Goal: Task Accomplishment & Management: Complete application form

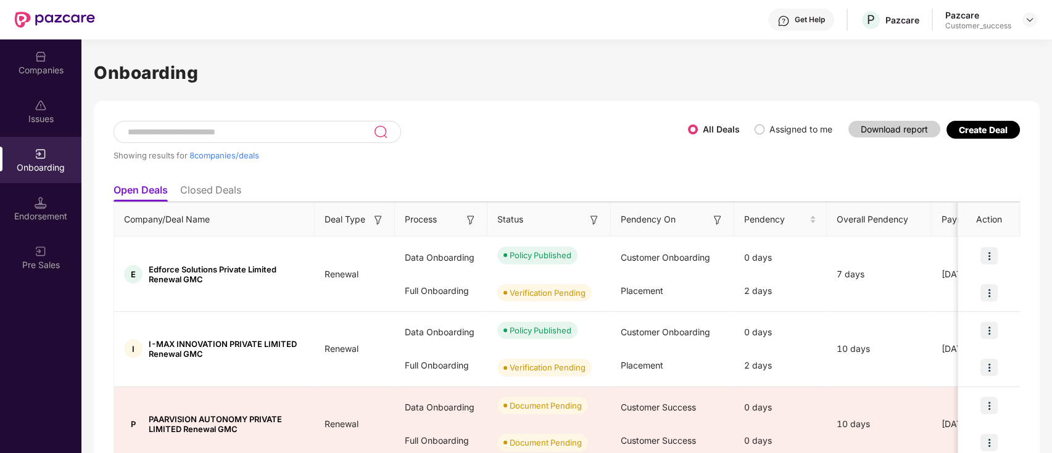
scroll to position [87, 0]
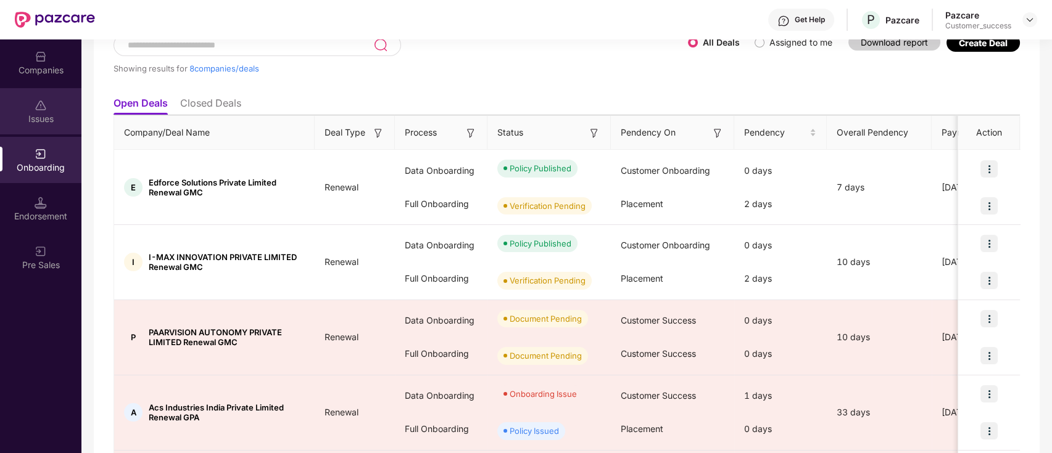
click at [21, 105] on div "Issues" at bounding box center [40, 111] width 81 height 46
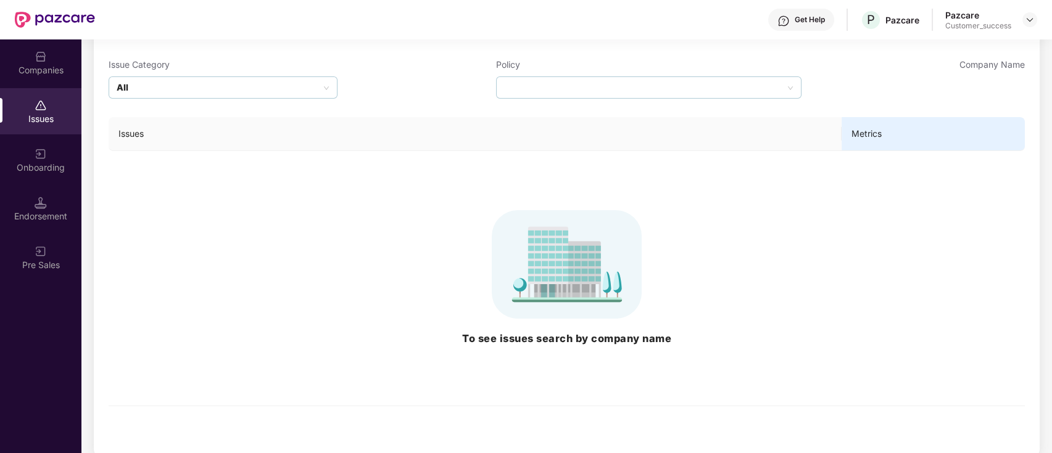
click at [33, 64] on div "Companies" at bounding box center [40, 70] width 81 height 12
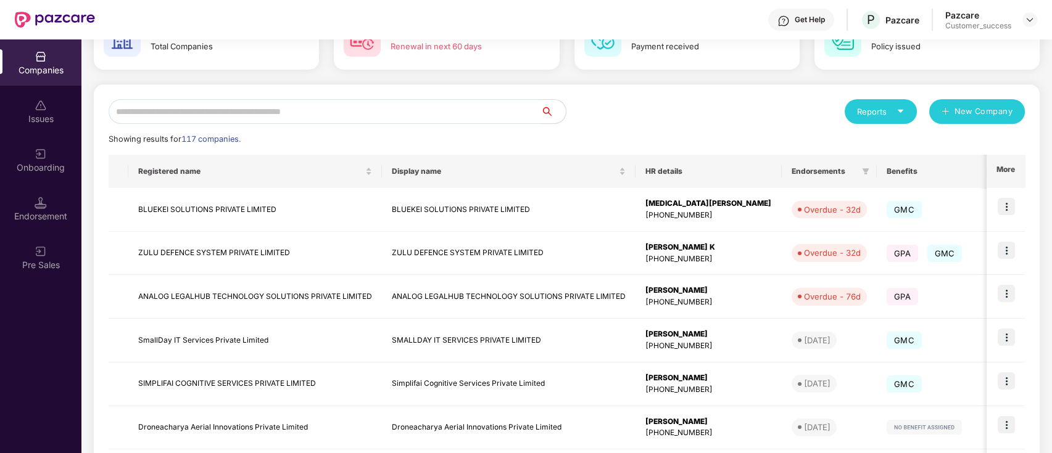
scroll to position [0, 0]
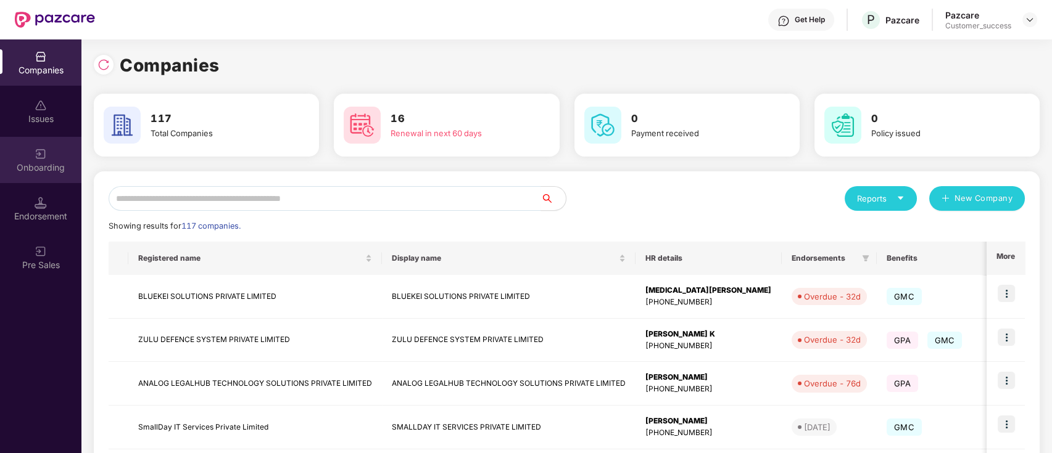
click at [28, 166] on div "Onboarding" at bounding box center [40, 168] width 81 height 12
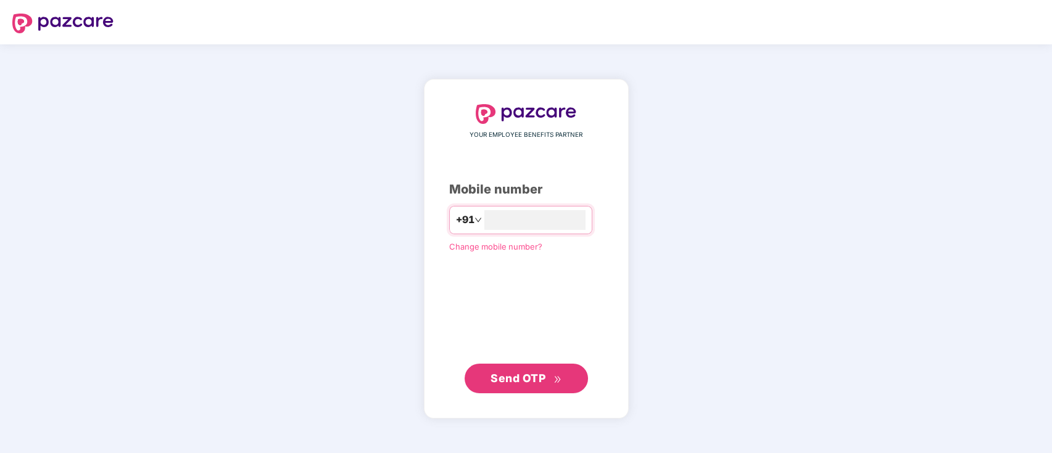
type input "**********"
click at [546, 382] on span "Send OTP" at bounding box center [525, 378] width 71 height 17
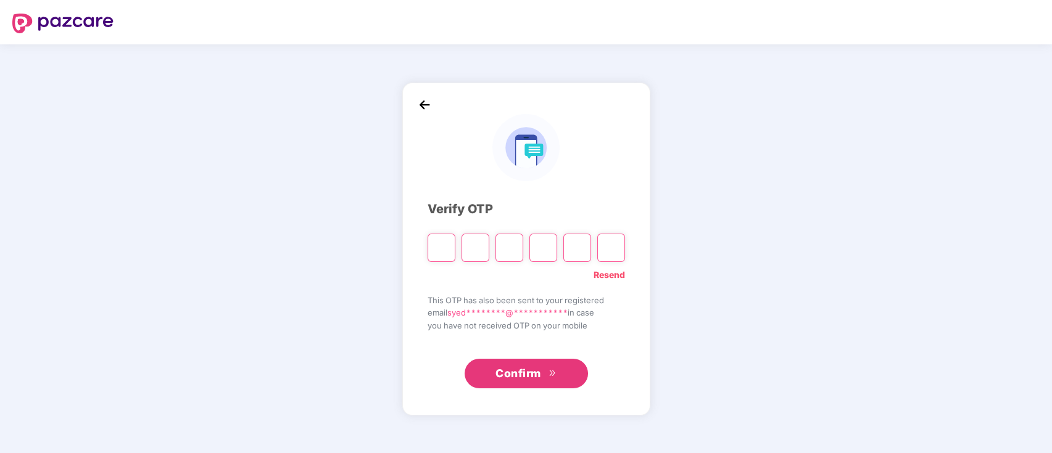
type input "*"
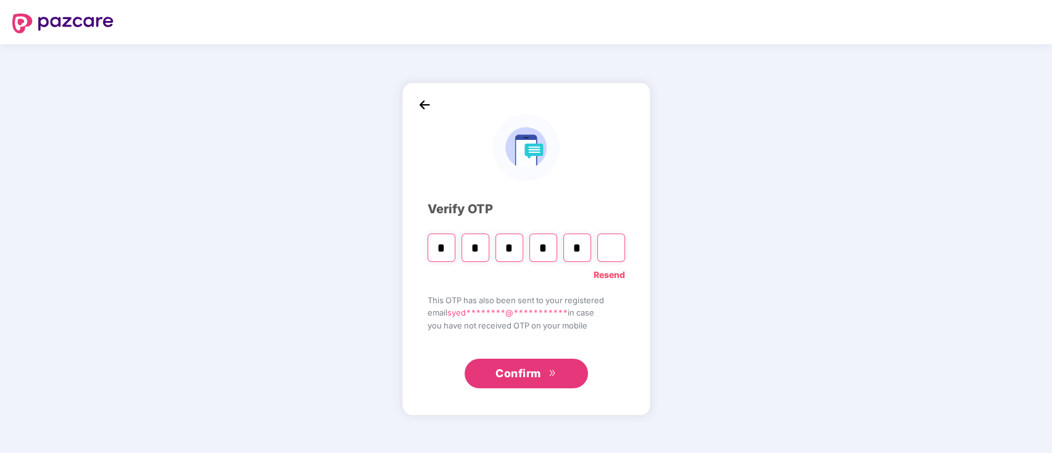
type input "*"
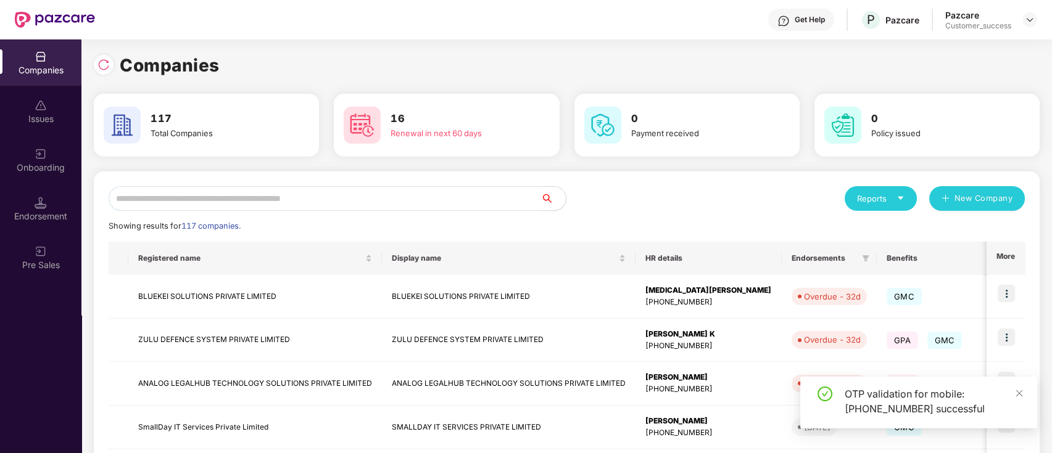
click at [701, 202] on div "Reports New Company" at bounding box center [796, 198] width 458 height 25
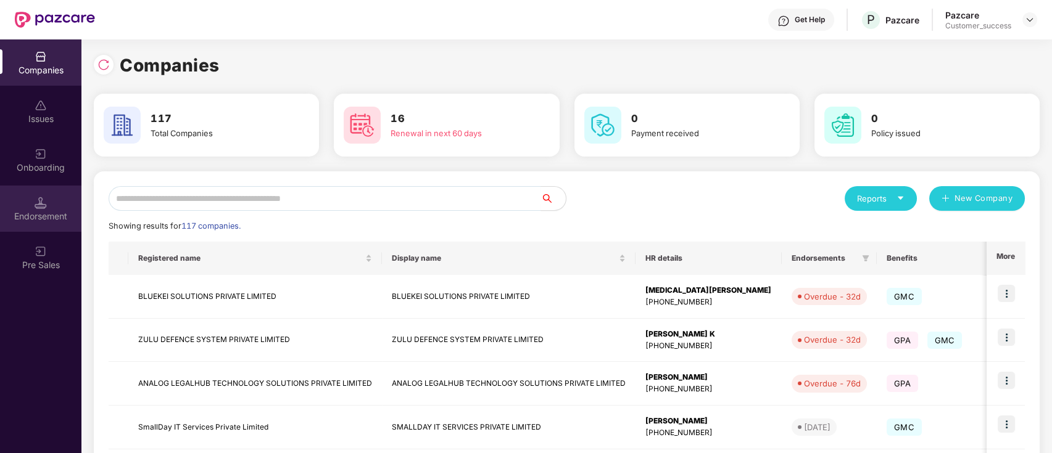
click at [35, 226] on div "Endorsement" at bounding box center [40, 209] width 81 height 46
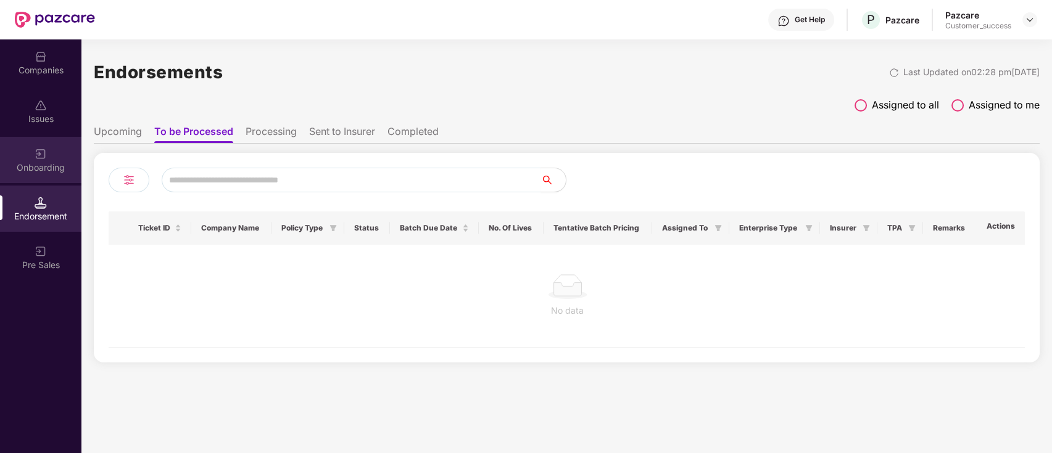
click at [51, 158] on div "Onboarding" at bounding box center [40, 160] width 81 height 46
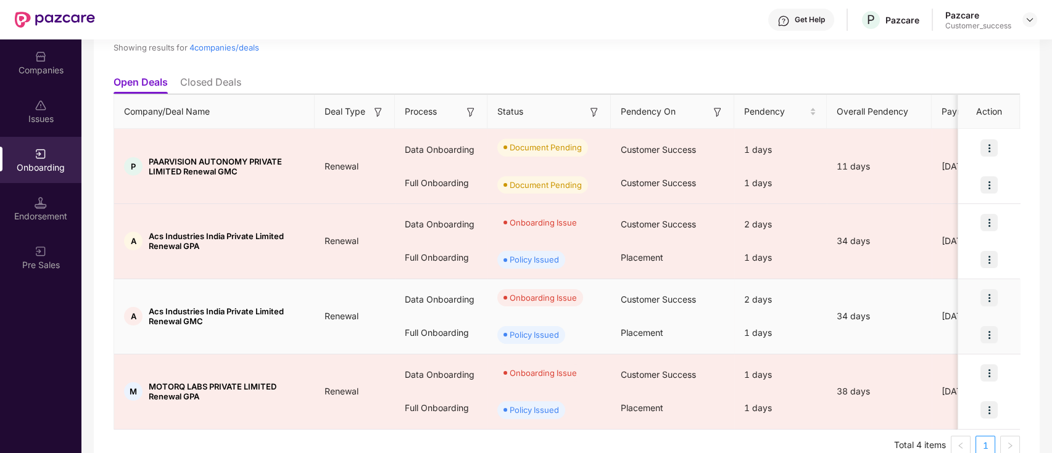
scroll to position [129, 0]
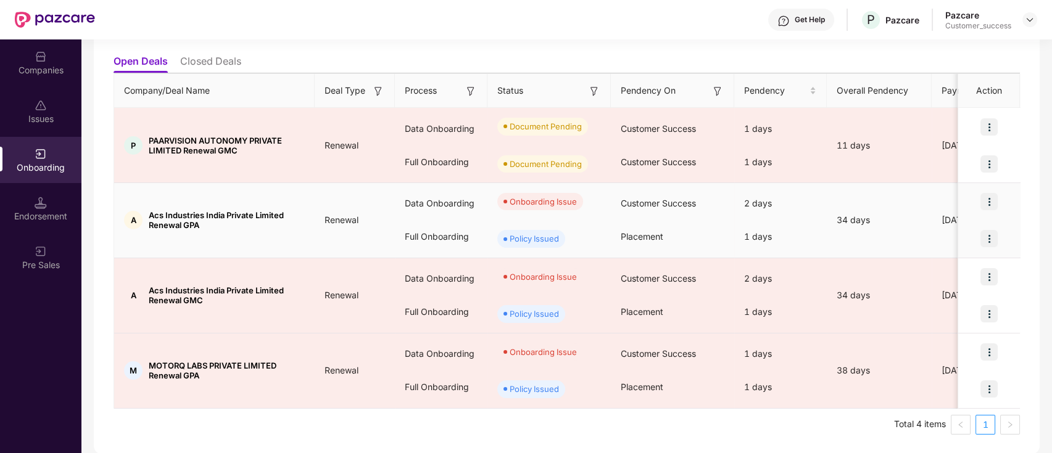
click at [992, 200] on img at bounding box center [988, 201] width 17 height 17
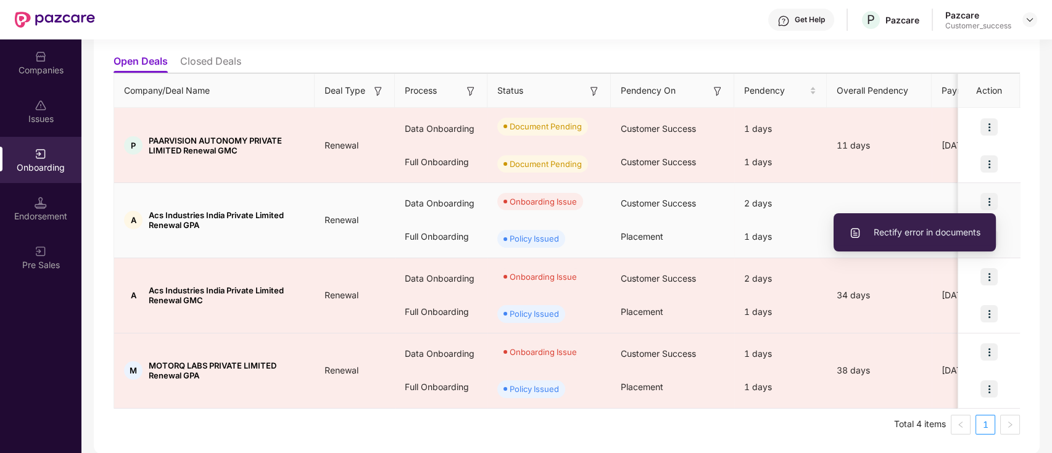
click at [916, 234] on span "Rectify error in documents" at bounding box center [914, 233] width 131 height 14
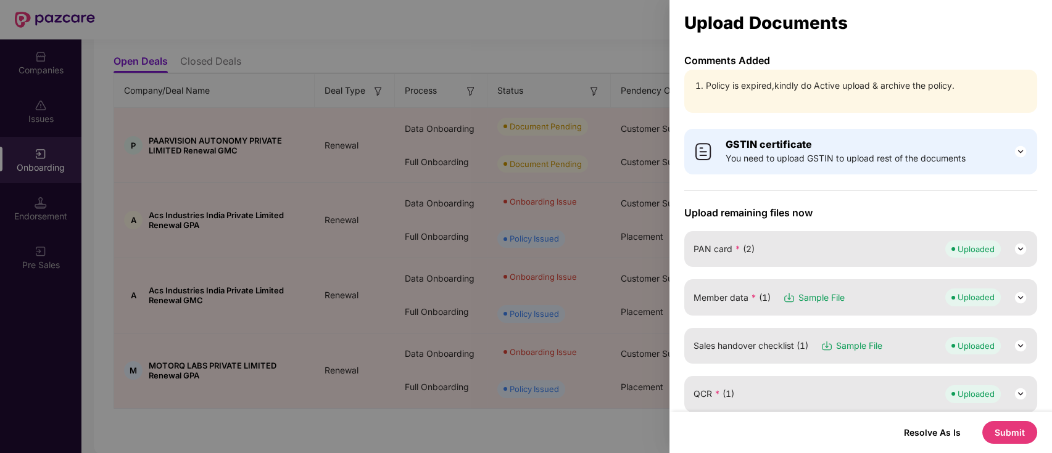
click at [1006, 438] on button "Submit" at bounding box center [1009, 432] width 55 height 23
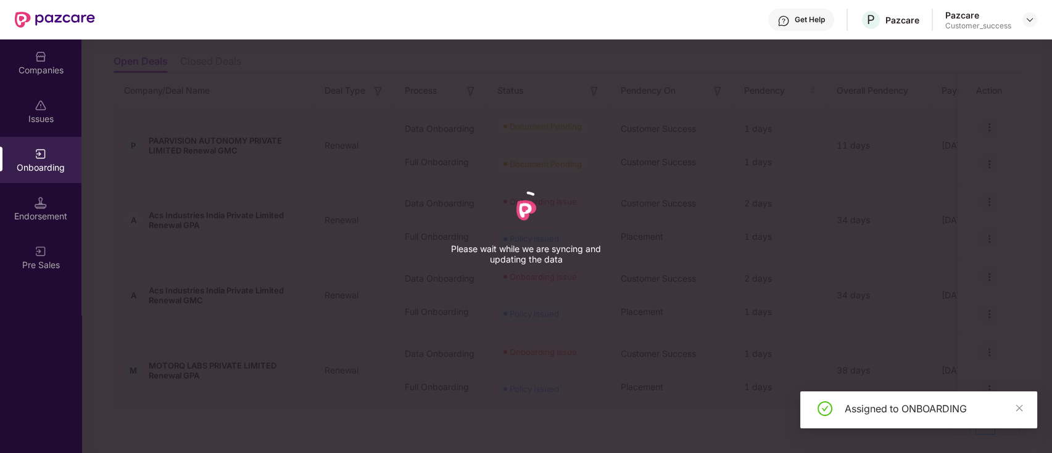
click at [544, 417] on div "Please wait while we are syncing and updating the data" at bounding box center [526, 226] width 1052 height 453
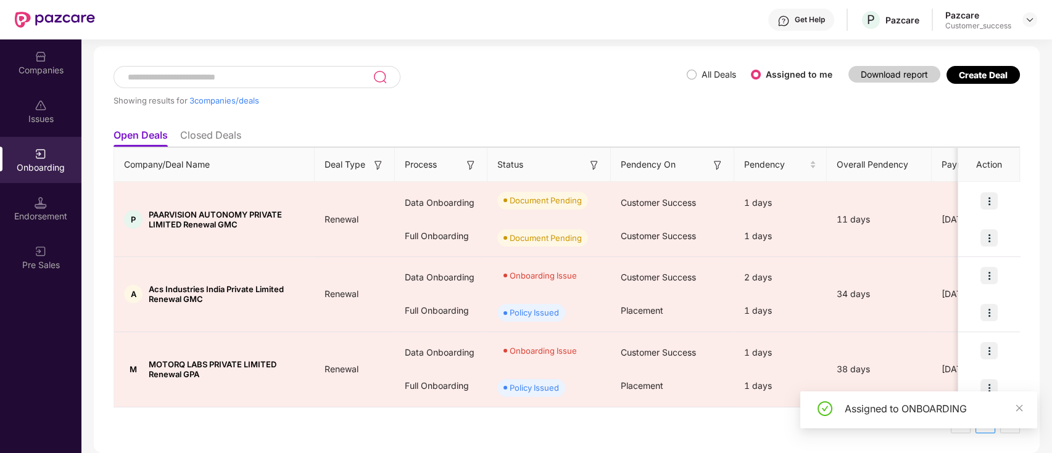
scroll to position [54, 0]
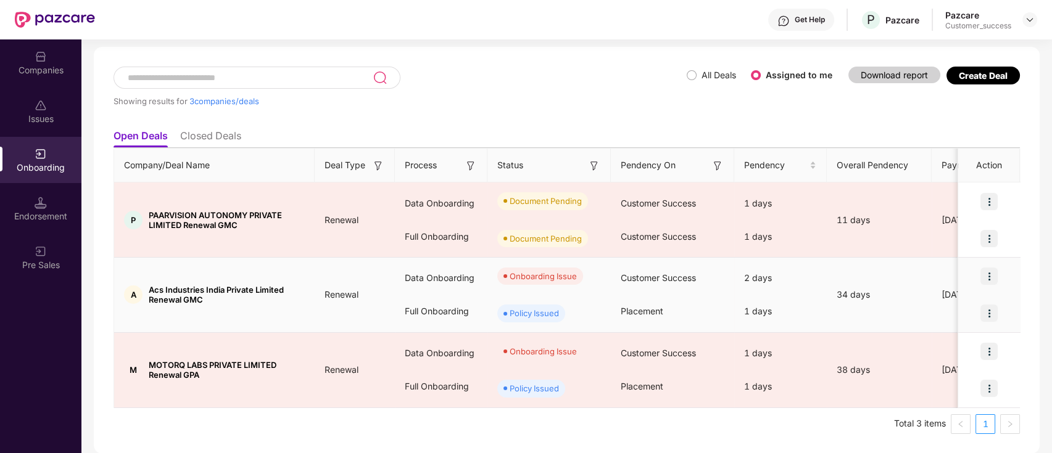
click at [994, 279] on img at bounding box center [988, 276] width 17 height 17
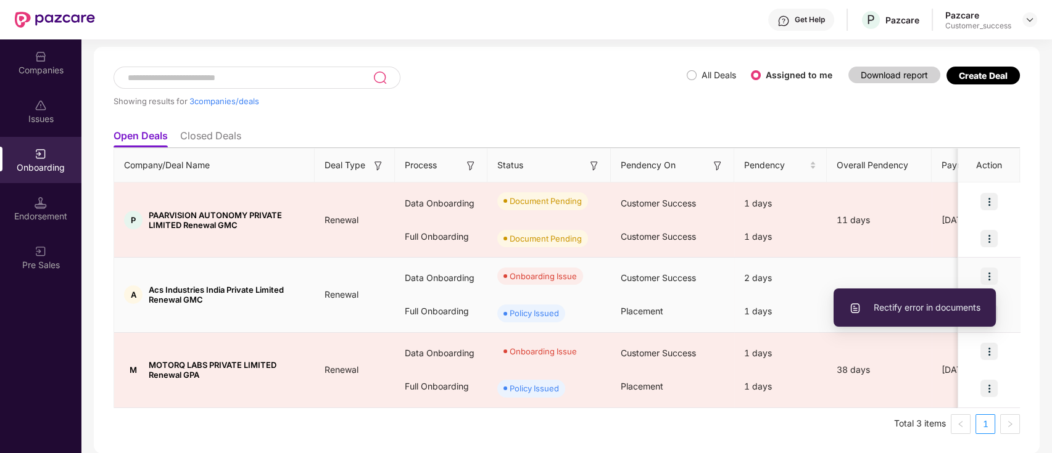
click at [953, 317] on li "Rectify error in documents" at bounding box center [914, 308] width 162 height 26
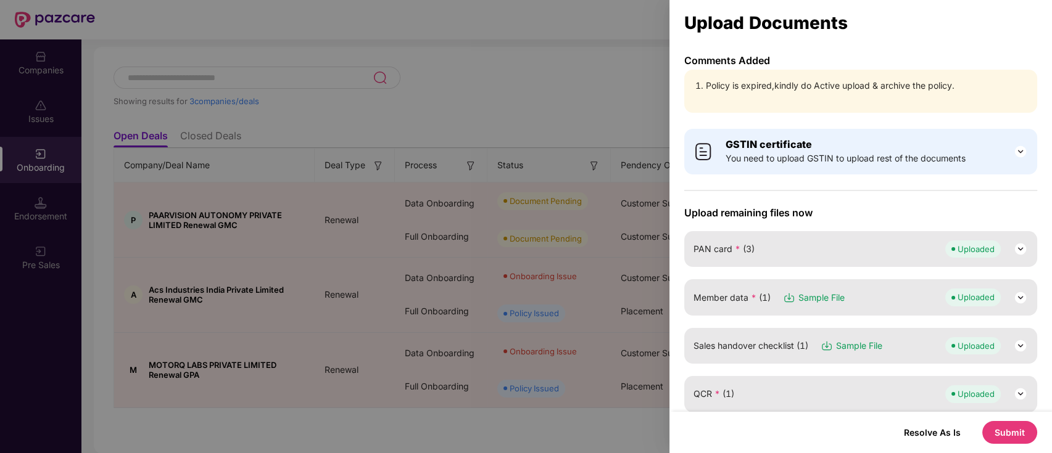
click at [1020, 448] on div "Resolve As Is Submit" at bounding box center [860, 432] width 382 height 41
click at [1014, 426] on button "Submit" at bounding box center [1009, 432] width 55 height 23
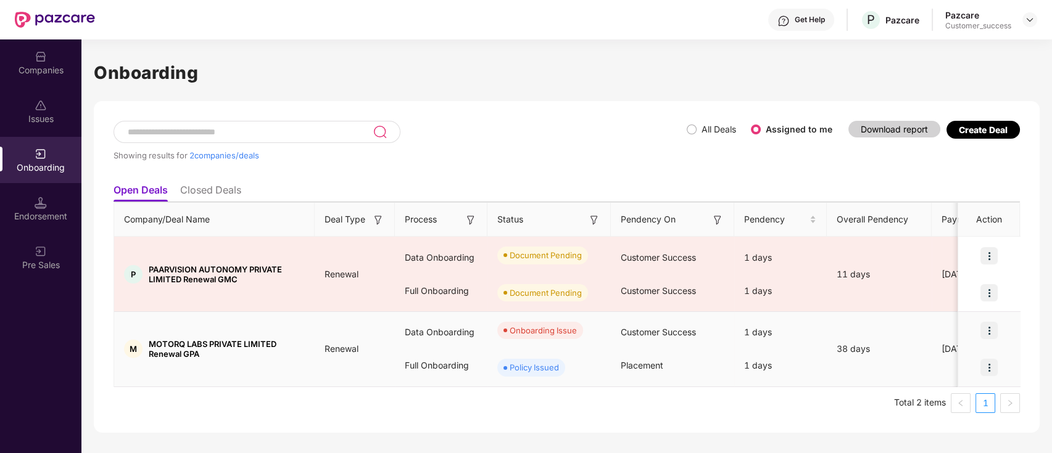
click at [987, 332] on img at bounding box center [988, 330] width 17 height 17
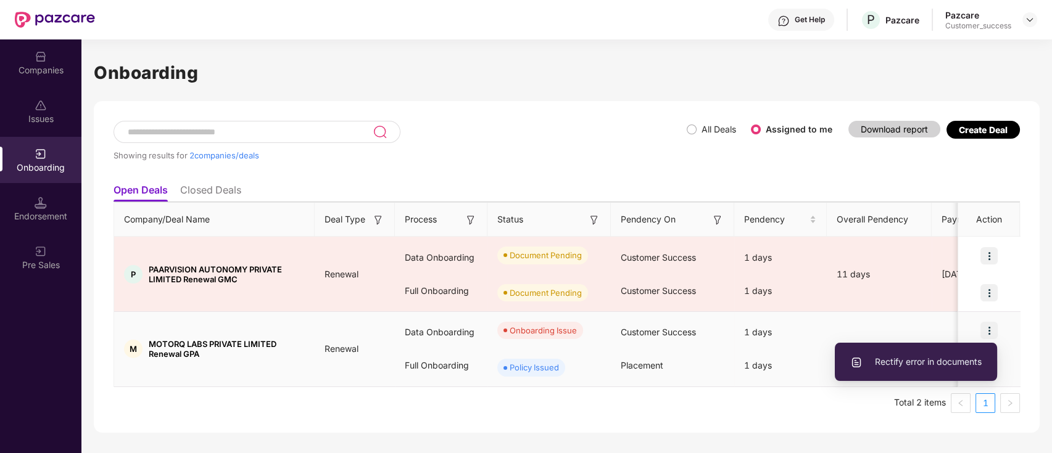
click at [948, 363] on span "Rectify error in documents" at bounding box center [915, 362] width 131 height 14
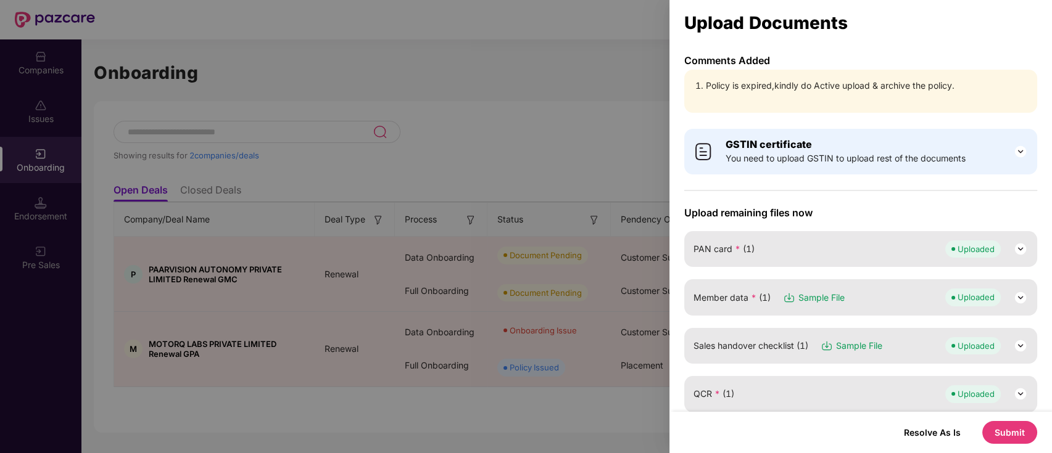
drag, startPoint x: 570, startPoint y: 156, endPoint x: 637, endPoint y: 126, distance: 73.7
click at [569, 156] on div at bounding box center [526, 226] width 1052 height 453
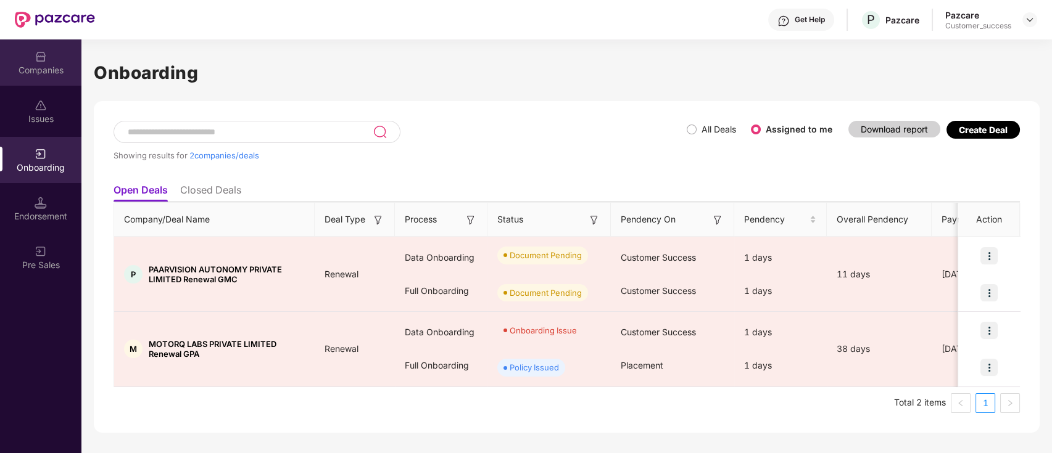
click at [27, 83] on div "Companies" at bounding box center [40, 62] width 81 height 46
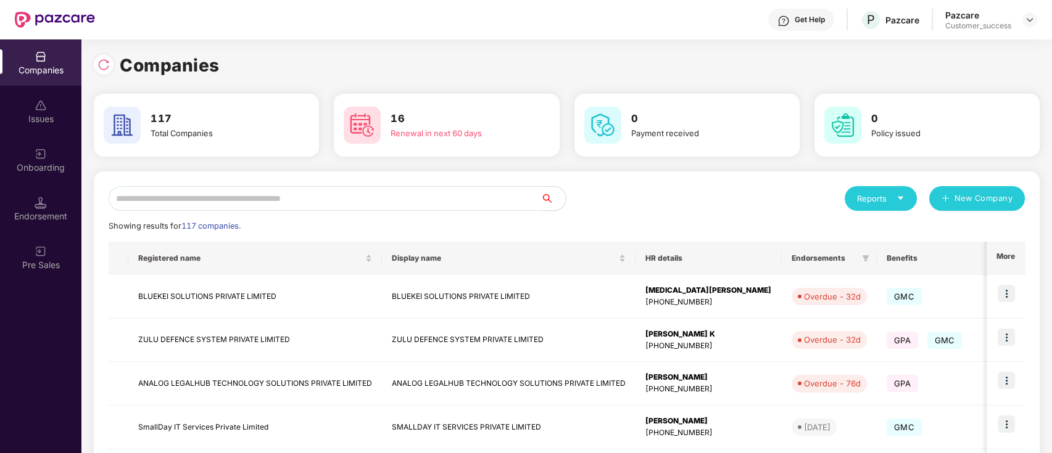
click at [244, 195] on input "text" at bounding box center [325, 198] width 432 height 25
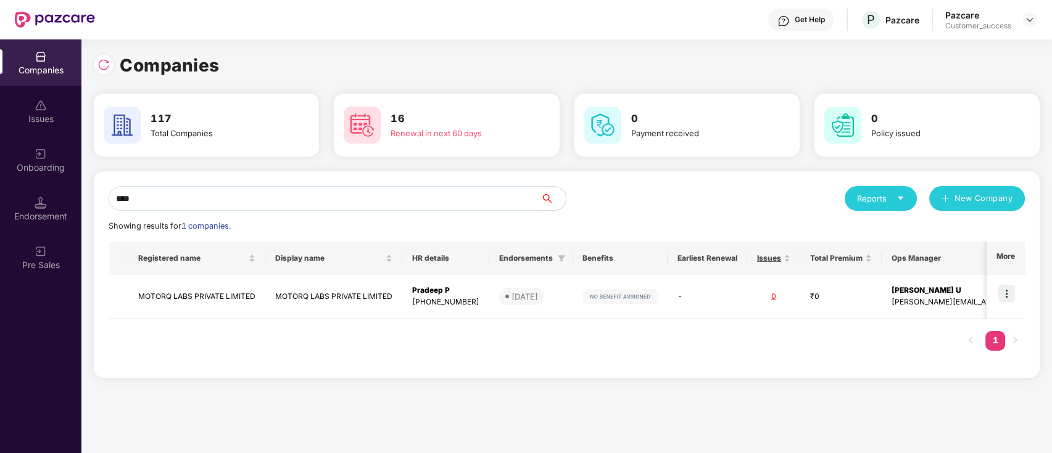
type input "****"
copy td "MOTORQ LABS PRIVATE LIMITED"
drag, startPoint x: 257, startPoint y: 293, endPoint x: 202, endPoint y: 2, distance: 295.6
click at [191, 113] on div "Companies 117 Total Companies 16 Renewal in next 60 days 0 Payment received 0 P…" at bounding box center [566, 220] width 945 height 336
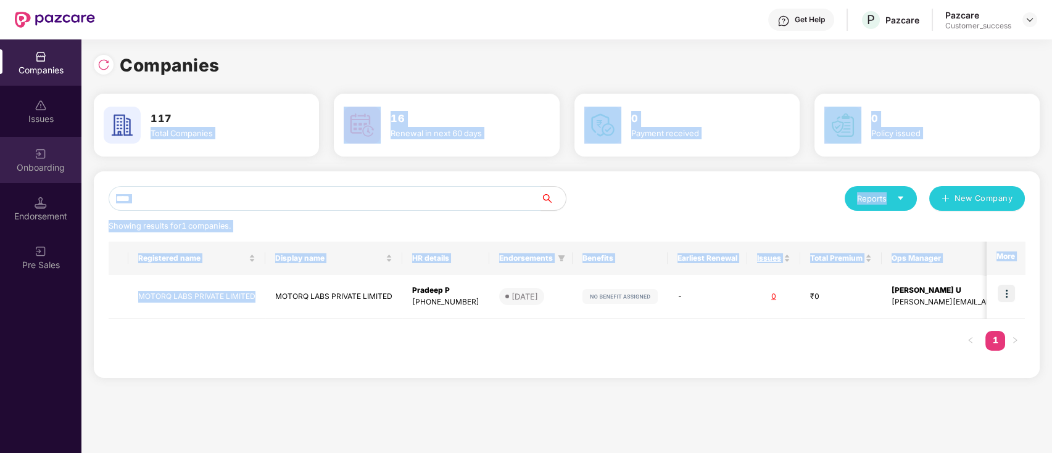
drag, startPoint x: 98, startPoint y: 271, endPoint x: 50, endPoint y: 174, distance: 108.1
click at [50, 174] on div "Onboarding" at bounding box center [40, 160] width 81 height 46
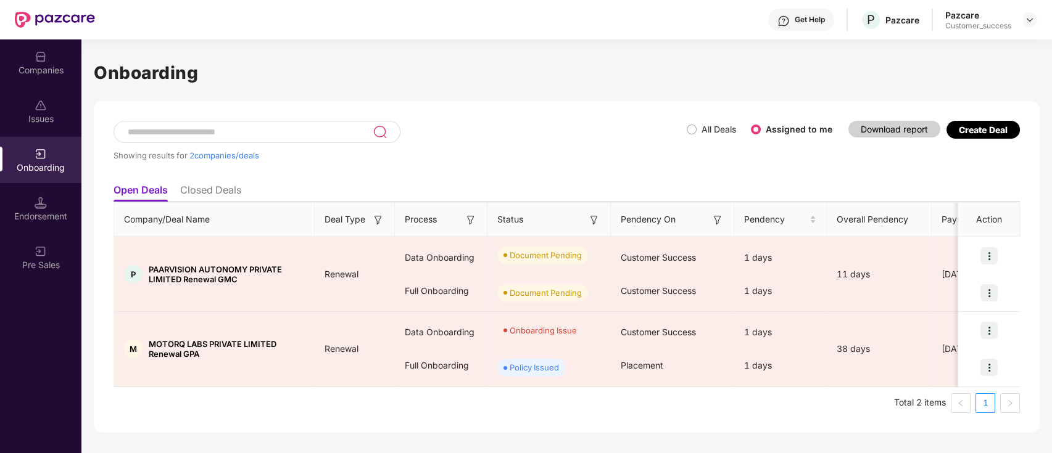
drag, startPoint x: 1039, startPoint y: 170, endPoint x: 1021, endPoint y: 200, distance: 34.3
click at [1039, 171] on div "Showing results for 2 companies/deals All Deals Assigned to me Download report …" at bounding box center [566, 267] width 945 height 332
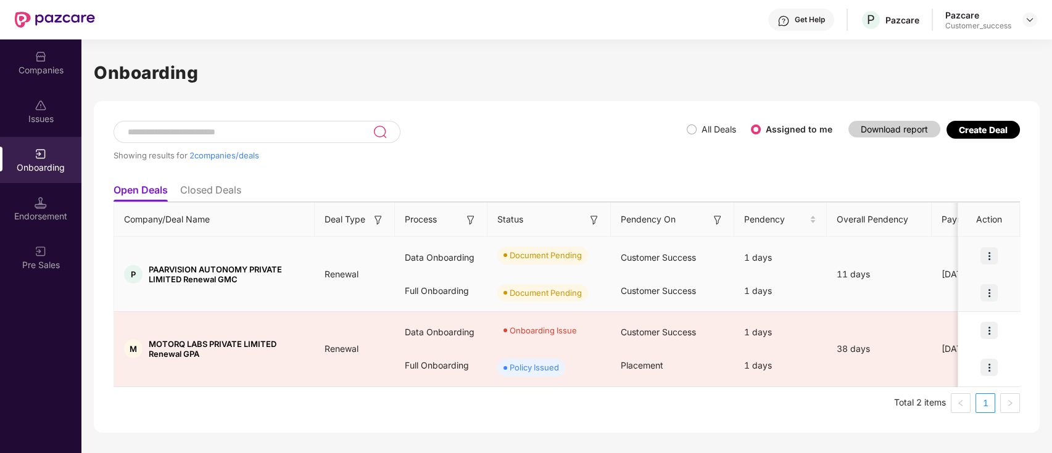
drag, startPoint x: 988, startPoint y: 254, endPoint x: 981, endPoint y: 256, distance: 7.0
click at [987, 254] on img at bounding box center [988, 255] width 17 height 17
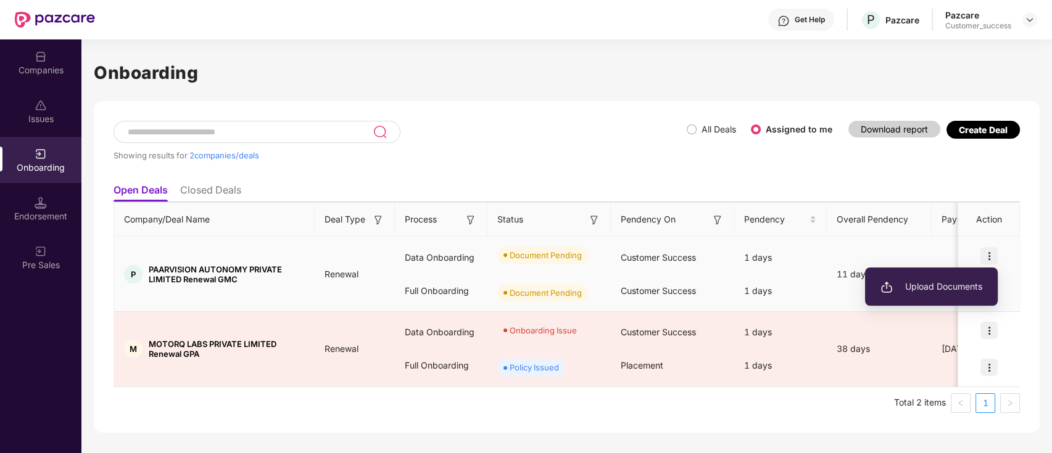
click at [953, 282] on span "Upload Documents" at bounding box center [931, 287] width 102 height 14
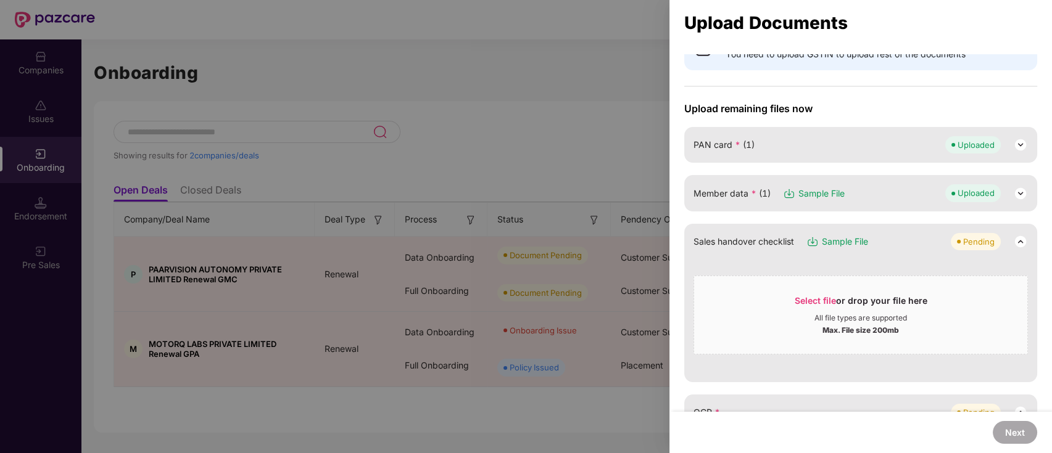
scroll to position [62, 0]
click at [826, 300] on span "Select file" at bounding box center [814, 299] width 41 height 10
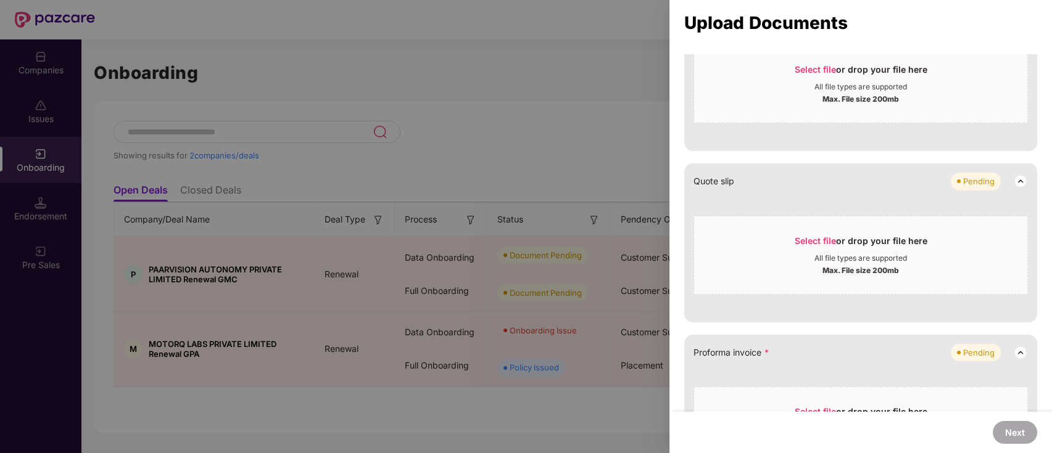
scroll to position [511, 0]
click at [994, 200] on div "Quote slip Pending Select file or drop your file here All file types are suppor…" at bounding box center [860, 243] width 353 height 158
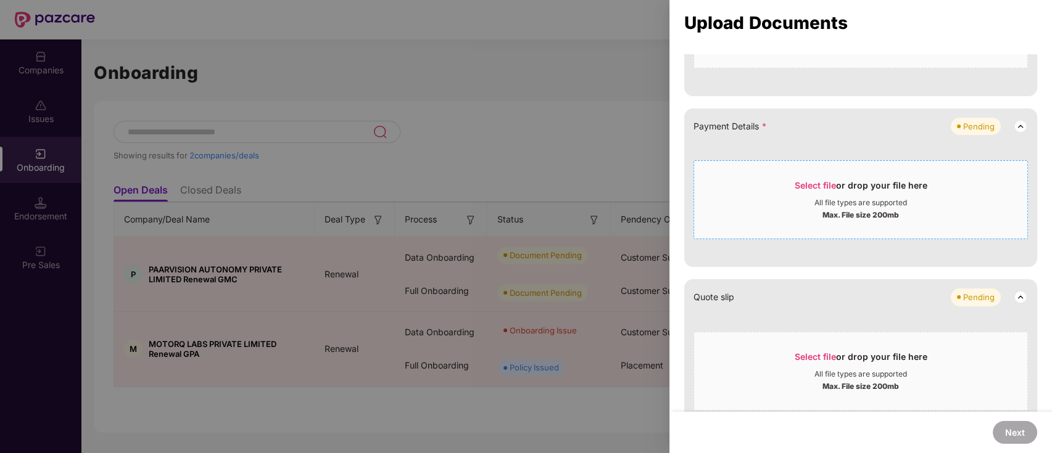
scroll to position [395, 0]
click at [816, 186] on span "Select file" at bounding box center [814, 186] width 41 height 10
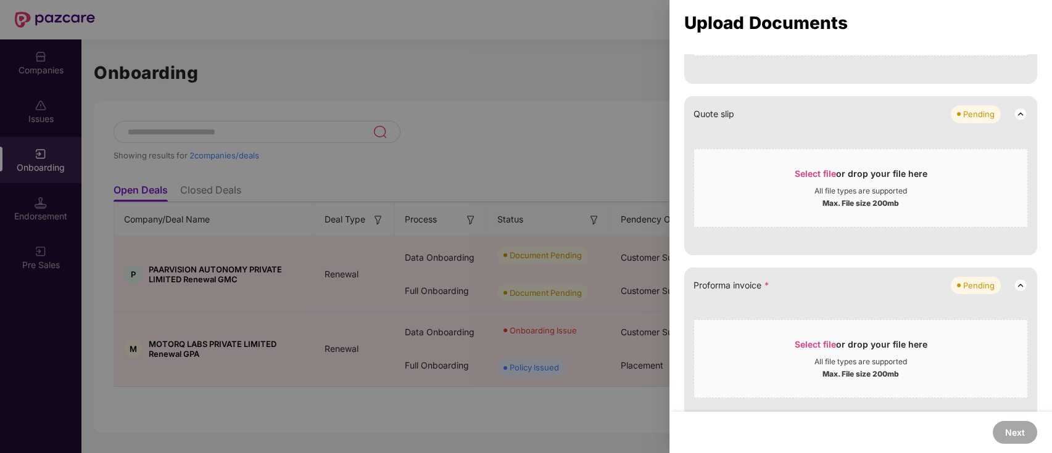
scroll to position [580, 0]
click at [802, 338] on span "Select file" at bounding box center [814, 343] width 41 height 10
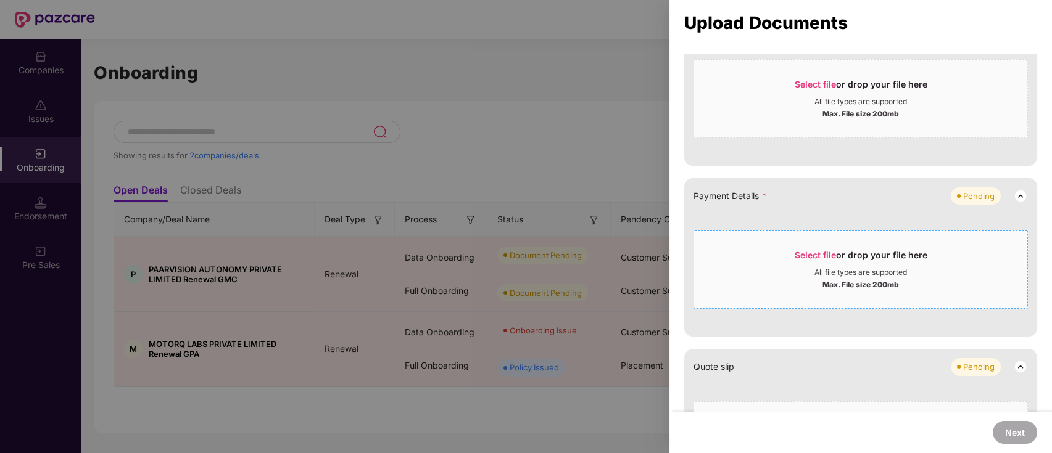
scroll to position [325, 0]
click at [802, 255] on span "Select file" at bounding box center [814, 255] width 41 height 10
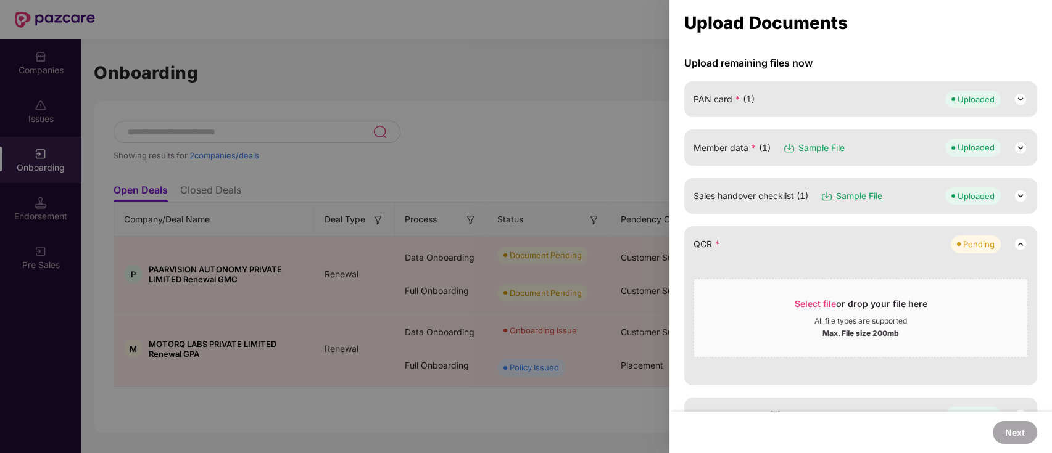
scroll to position [104, 0]
click at [804, 307] on span "Select file" at bounding box center [814, 305] width 41 height 10
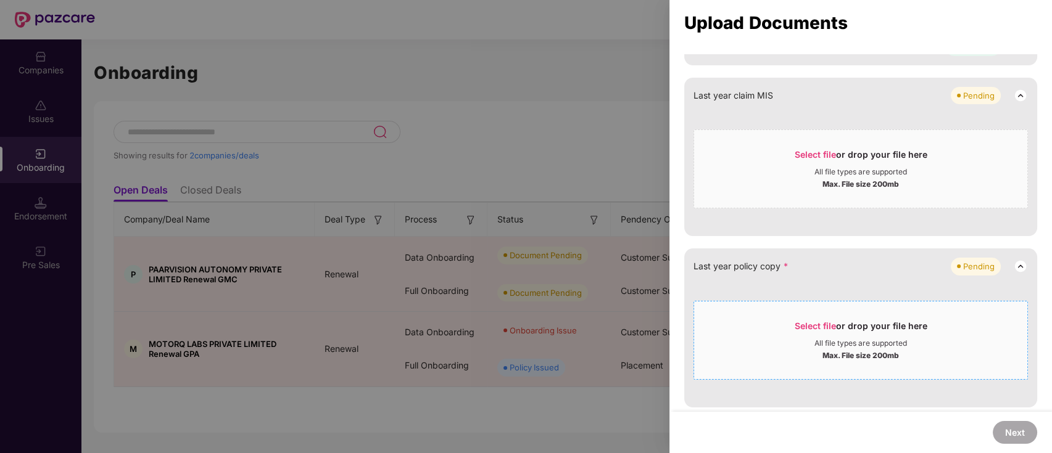
scroll to position [572, 0]
click at [1032, 355] on div "Last year policy copy * Pending Select file or drop your file here All file typ…" at bounding box center [860, 327] width 353 height 158
click at [814, 320] on span "Select file" at bounding box center [814, 325] width 41 height 10
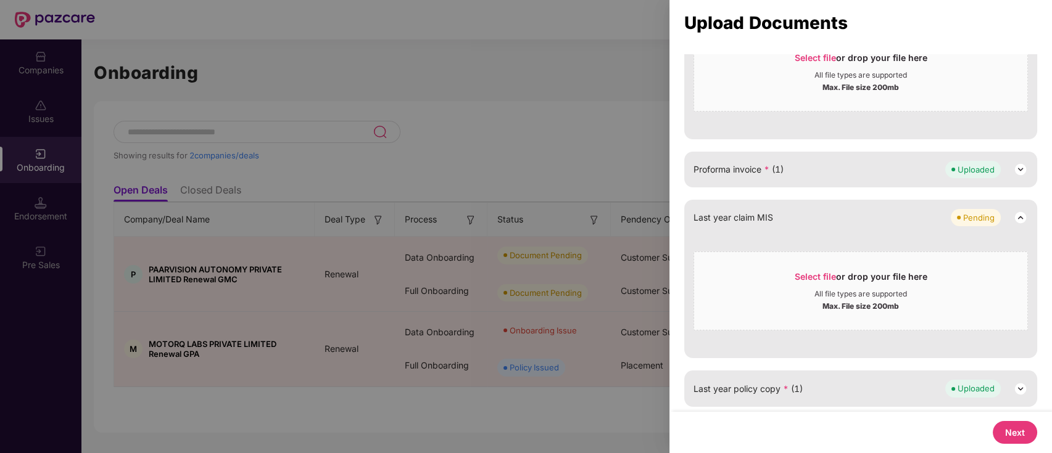
click at [1034, 434] on button "Next" at bounding box center [1014, 432] width 44 height 23
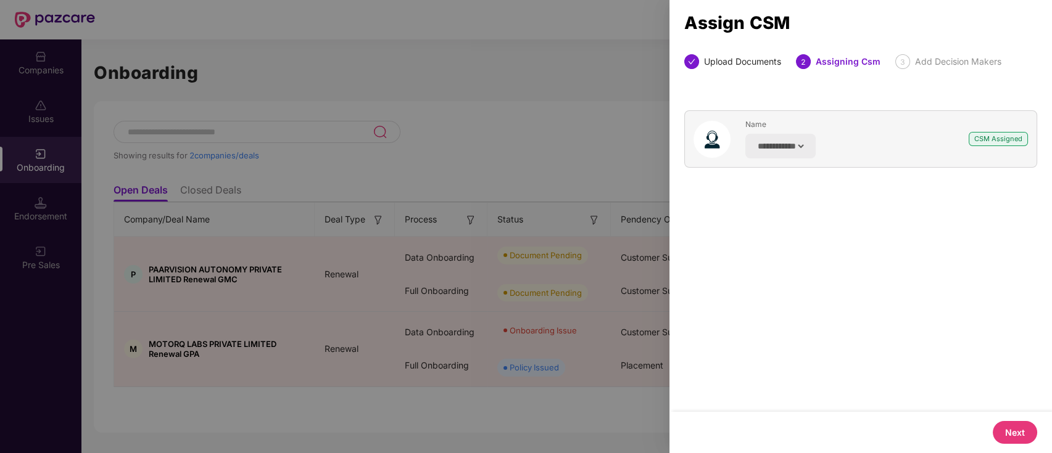
scroll to position [0, 0]
click at [1006, 437] on button "Next" at bounding box center [1014, 432] width 44 height 23
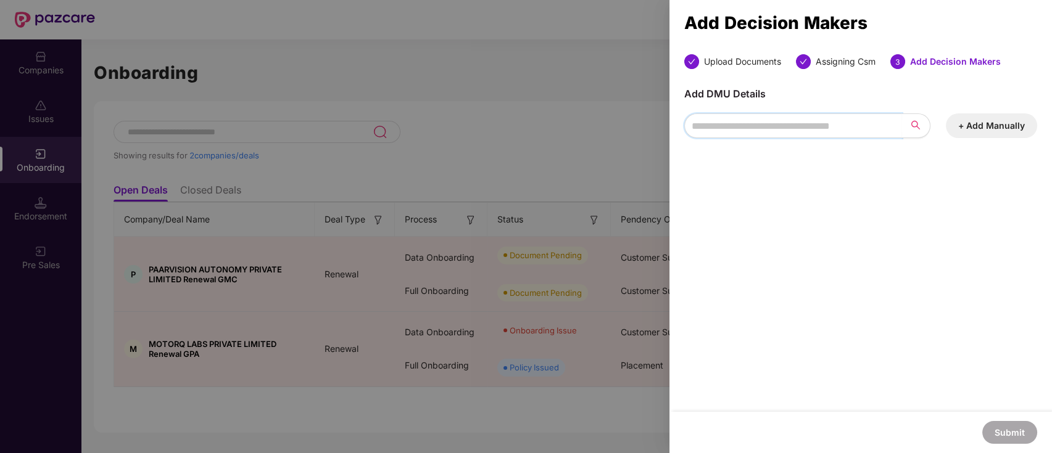
click at [751, 125] on input "search" at bounding box center [793, 125] width 218 height 25
paste input "**********"
type input "**********"
click at [982, 134] on button "+ Add Manually" at bounding box center [990, 125] width 91 height 25
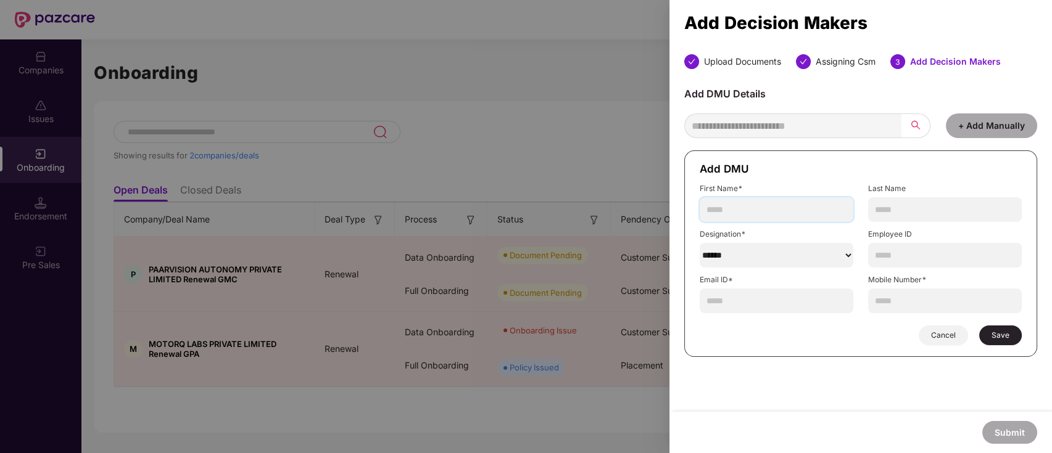
click at [714, 205] on input "text" at bounding box center [776, 209] width 154 height 25
paste input "**********"
drag, startPoint x: 736, startPoint y: 209, endPoint x: 834, endPoint y: 217, distance: 97.8
click at [834, 217] on input "**********" at bounding box center [776, 209] width 154 height 25
type input "*******"
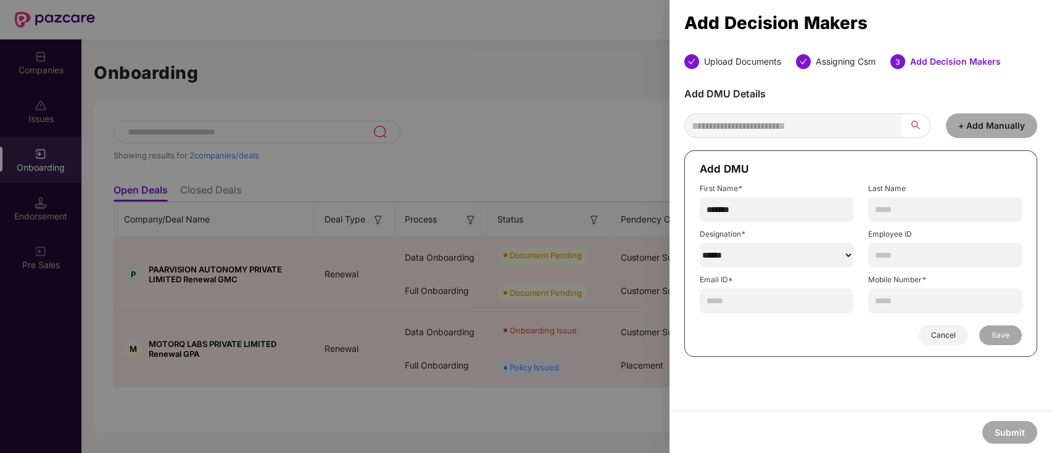
click at [800, 258] on select "******" at bounding box center [776, 255] width 154 height 25
select select "********"
click at [699, 244] on select "******" at bounding box center [776, 255] width 154 height 25
click at [749, 295] on input "text" at bounding box center [776, 301] width 154 height 25
paste input "**********"
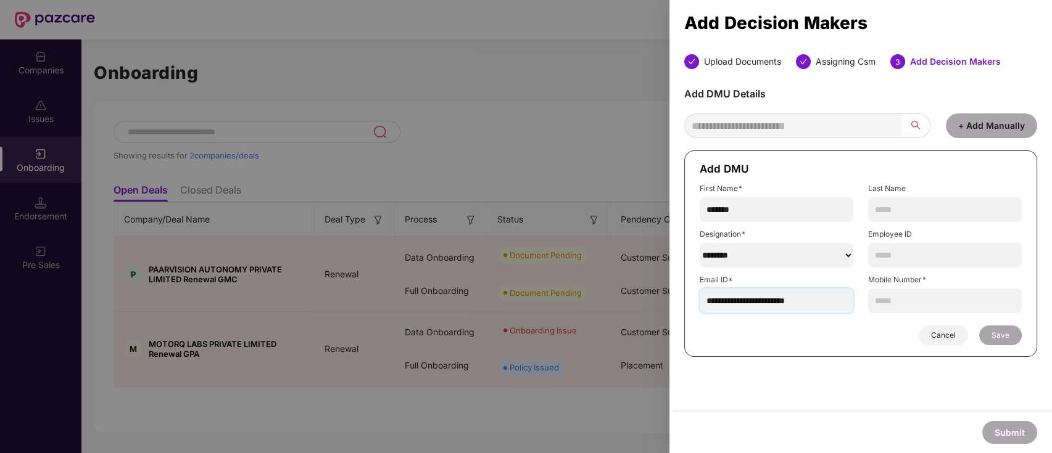
type input "**********"
drag, startPoint x: 928, startPoint y: 304, endPoint x: 769, endPoint y: 244, distance: 169.4
click at [924, 303] on input "text" at bounding box center [945, 301] width 154 height 25
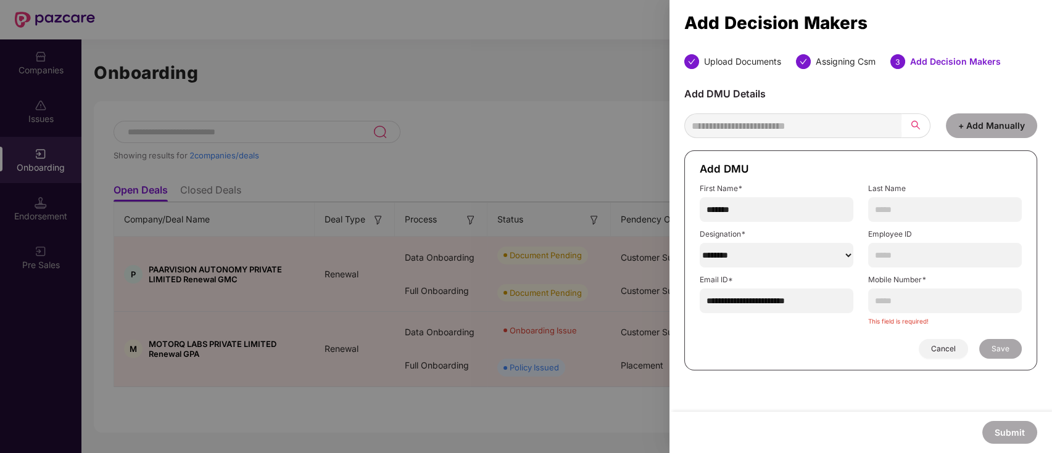
drag, startPoint x: 928, startPoint y: 228, endPoint x: 897, endPoint y: 195, distance: 44.9
click at [926, 228] on form "**********" at bounding box center [860, 260] width 353 height 220
click at [892, 195] on div "Last Name" at bounding box center [945, 203] width 154 height 38
click at [895, 208] on input "text" at bounding box center [945, 209] width 154 height 25
paste input "**********"
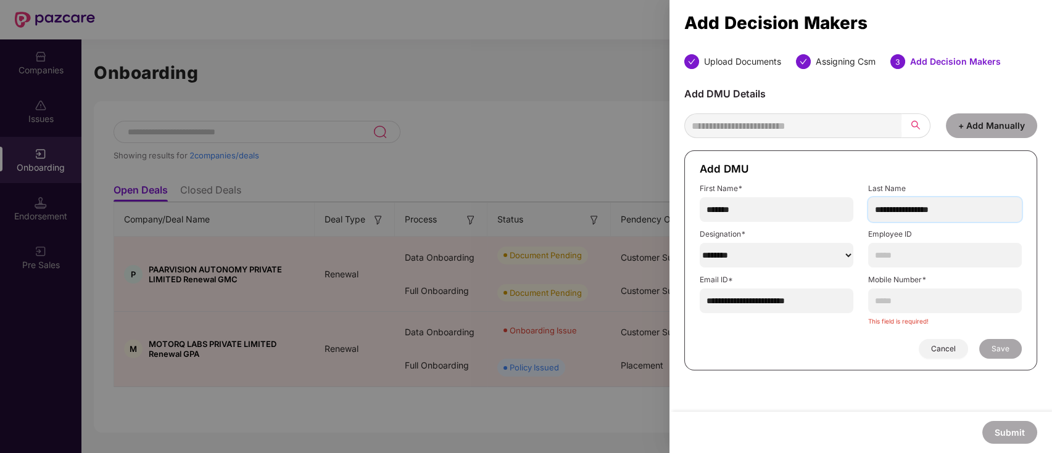
click at [894, 213] on input "**********" at bounding box center [945, 209] width 154 height 25
type input "*********"
click at [903, 259] on input "text" at bounding box center [945, 255] width 154 height 25
paste input "*******"
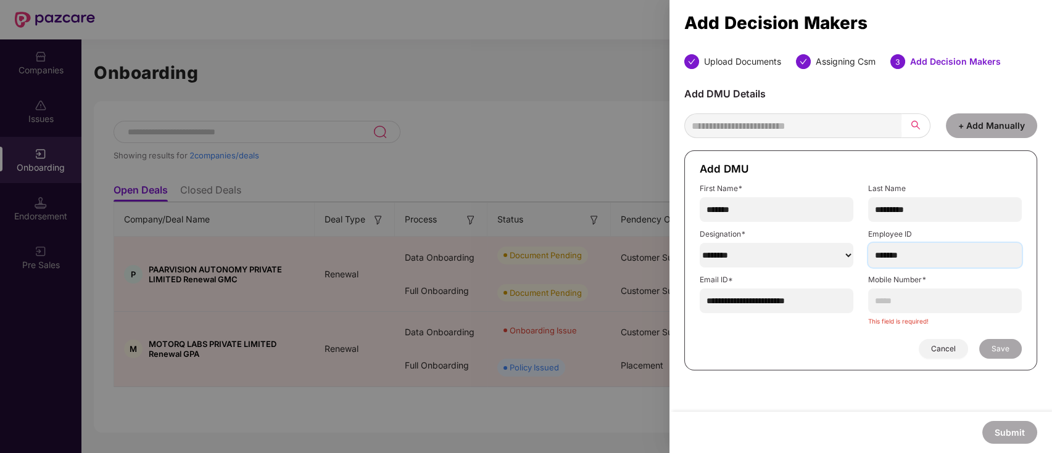
type input "*******"
click at [898, 309] on input "text" at bounding box center [945, 301] width 154 height 25
click at [932, 294] on input "text" at bounding box center [945, 301] width 154 height 25
paste input "**********"
drag, startPoint x: 846, startPoint y: 384, endPoint x: 938, endPoint y: 372, distance: 93.2
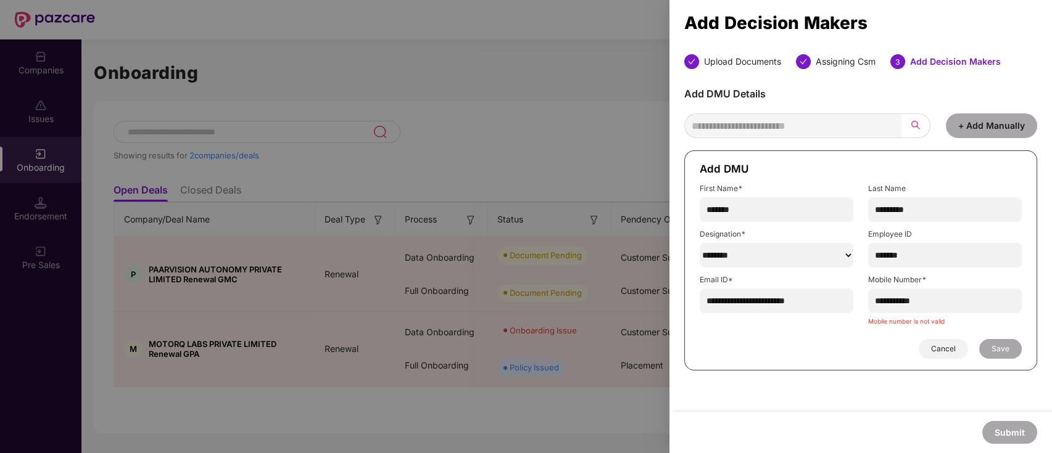
click at [850, 384] on div "**********" at bounding box center [860, 233] width 382 height 358
click at [881, 300] on input "**********" at bounding box center [945, 301] width 154 height 25
drag, startPoint x: 877, startPoint y: 307, endPoint x: 883, endPoint y: 333, distance: 27.2
click at [878, 308] on input "**********" at bounding box center [945, 301] width 154 height 25
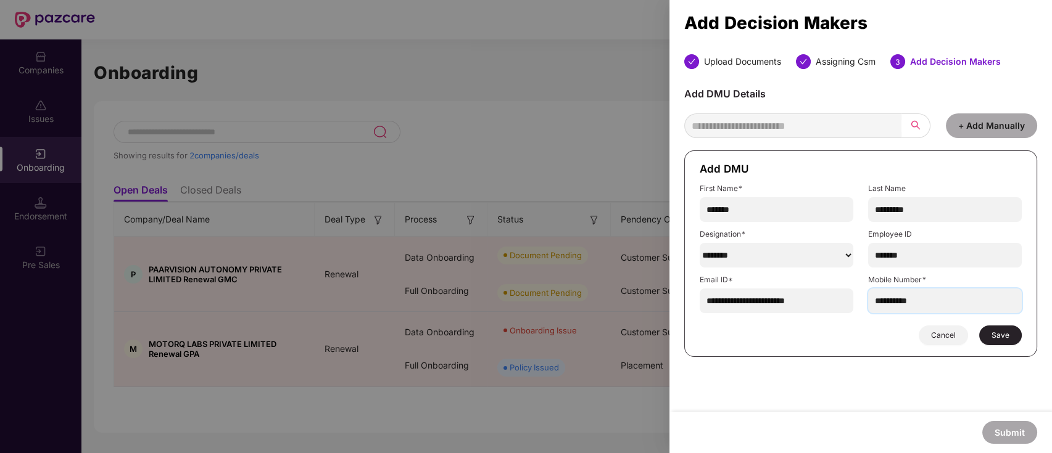
type input "**********"
click at [997, 339] on span "Save" at bounding box center [1000, 336] width 18 height 10
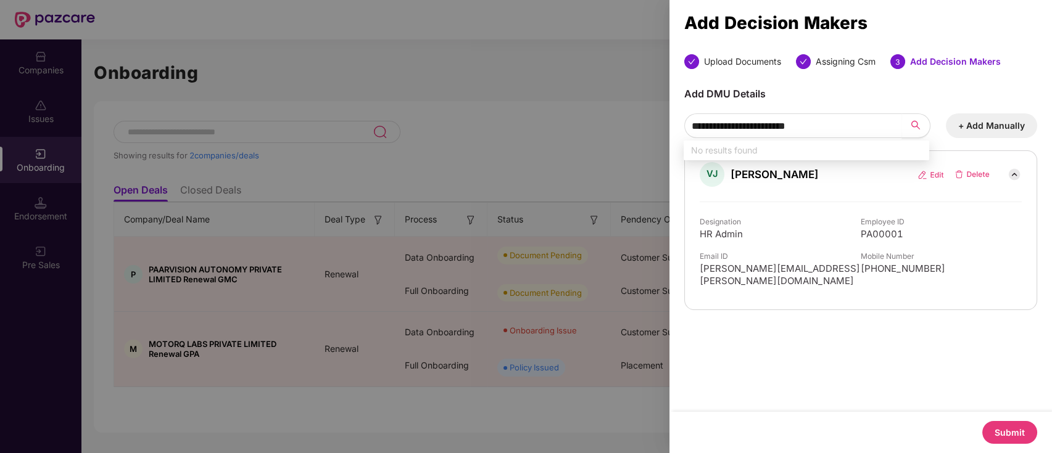
click at [1006, 446] on div "Submit" at bounding box center [860, 432] width 382 height 41
drag, startPoint x: 1008, startPoint y: 445, endPoint x: 1008, endPoint y: 429, distance: 16.0
click at [1008, 443] on div "Submit" at bounding box center [860, 432] width 382 height 41
click at [1006, 427] on button "Submit" at bounding box center [1009, 432] width 55 height 23
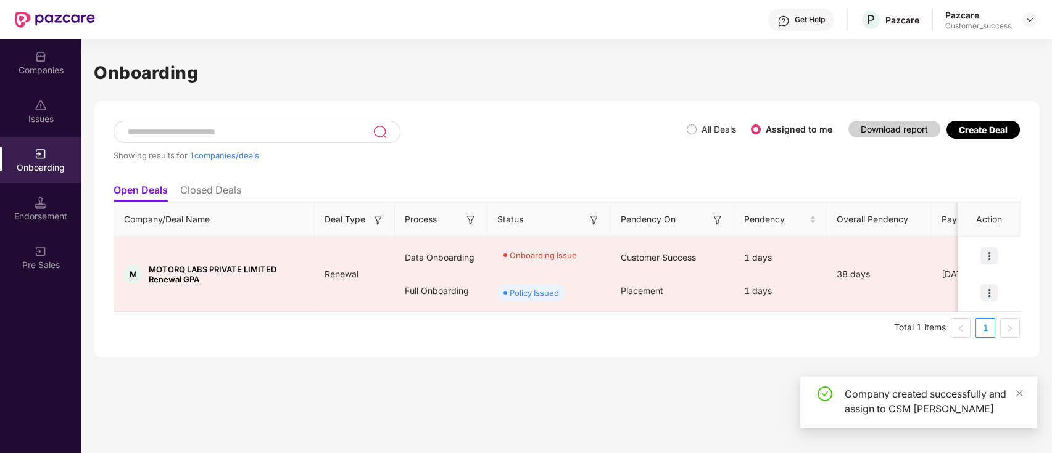
click at [331, 348] on div "Showing results for 1 companies/deals All Deals Assigned to me Download report …" at bounding box center [566, 229] width 945 height 257
click at [1021, 392] on icon "close" at bounding box center [1018, 393] width 9 height 9
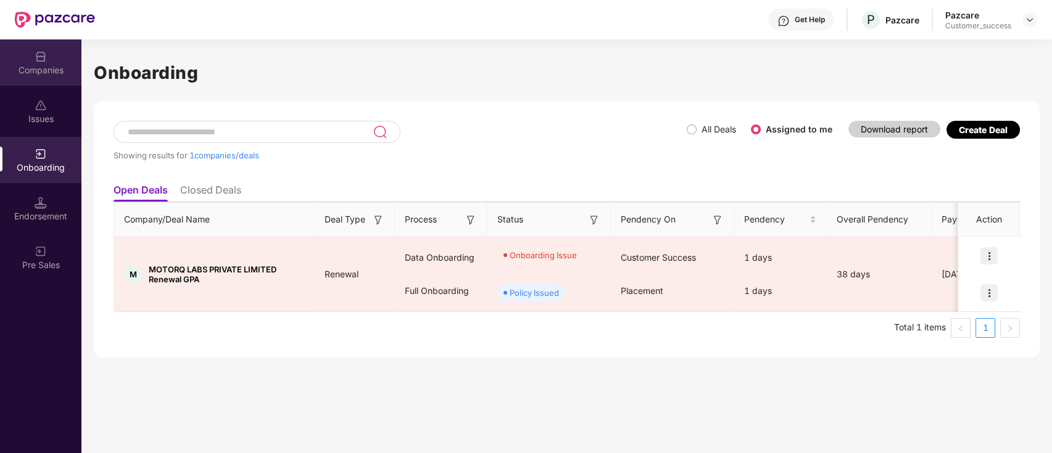
click at [47, 59] on div "Companies" at bounding box center [40, 62] width 81 height 46
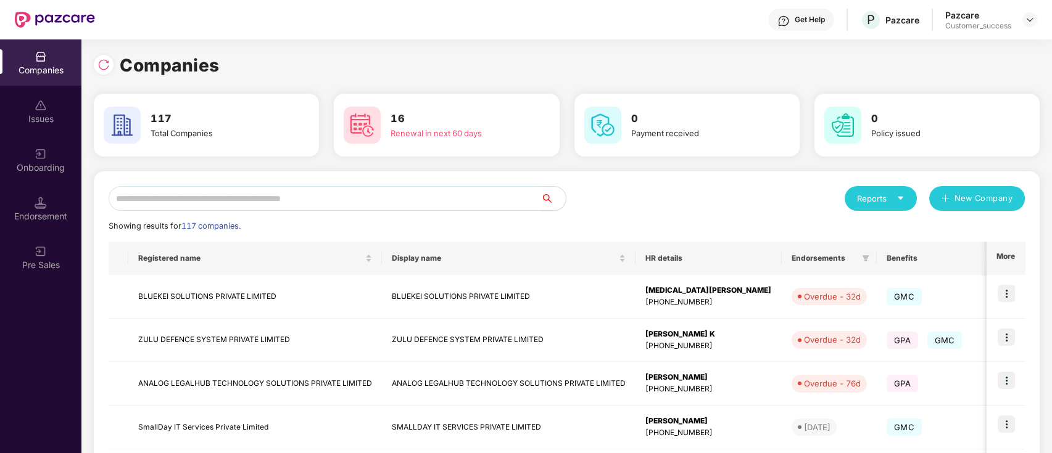
drag, startPoint x: 181, startPoint y: 212, endPoint x: 201, endPoint y: 200, distance: 23.0
click at [201, 196] on input "text" at bounding box center [325, 198] width 432 height 25
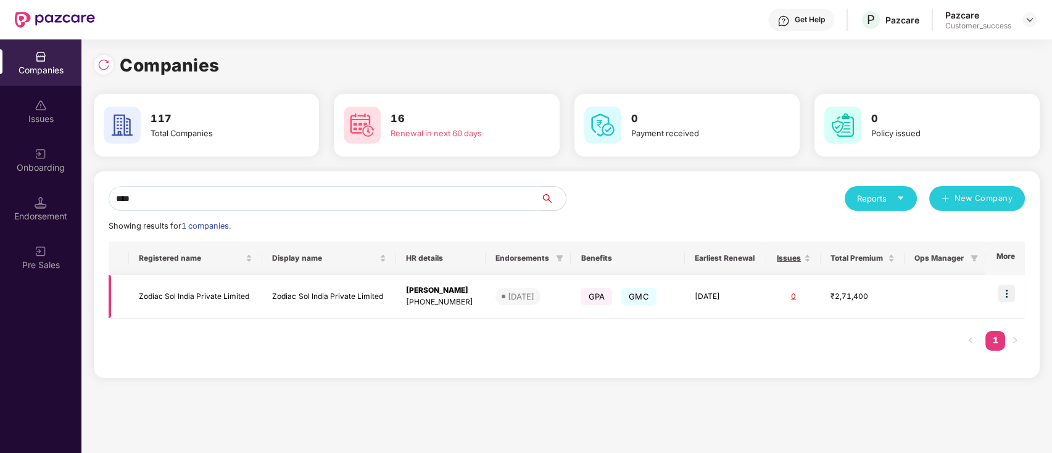
type input "****"
click at [240, 308] on td "Zodiac Sol India Private Limited" at bounding box center [196, 297] width 134 height 44
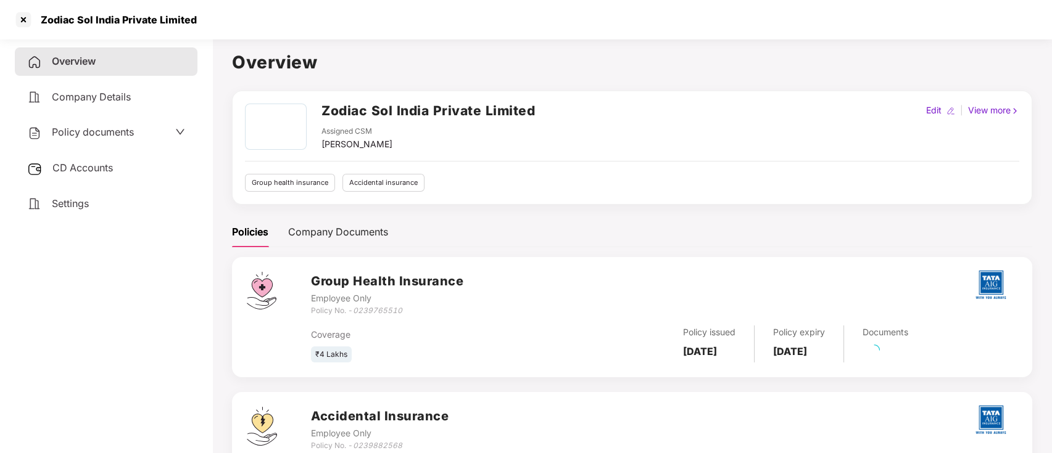
drag, startPoint x: 97, startPoint y: 141, endPoint x: 98, endPoint y: 147, distance: 6.2
click at [96, 141] on div "Policy documents" at bounding box center [106, 132] width 183 height 28
click at [109, 137] on div "Policy documents" at bounding box center [80, 133] width 107 height 16
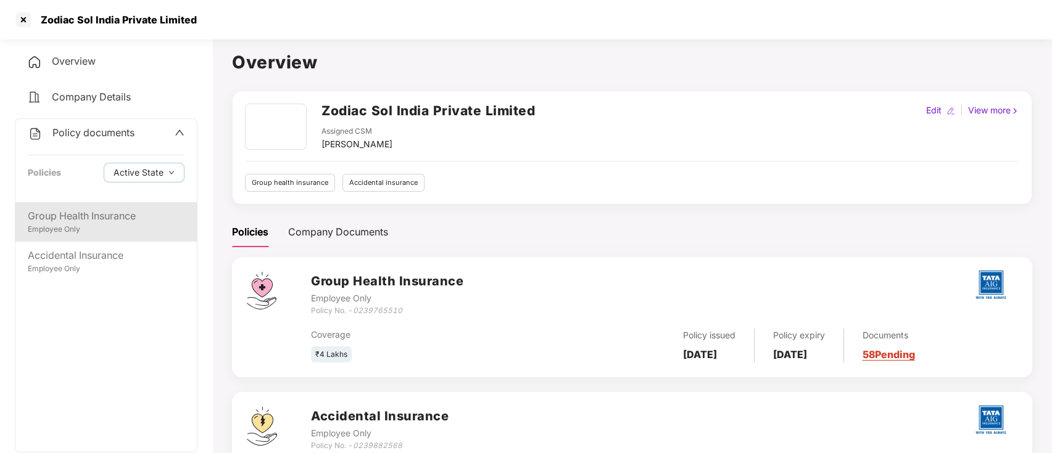
drag, startPoint x: 70, startPoint y: 210, endPoint x: 85, endPoint y: 205, distance: 16.4
click at [69, 210] on div "Group Health Insurance" at bounding box center [106, 215] width 157 height 15
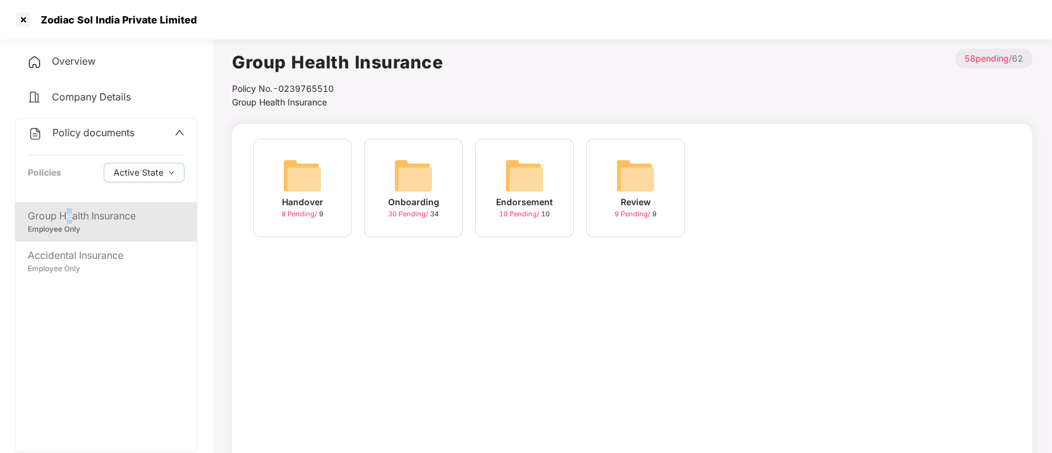
click at [415, 189] on img at bounding box center [412, 175] width 39 height 39
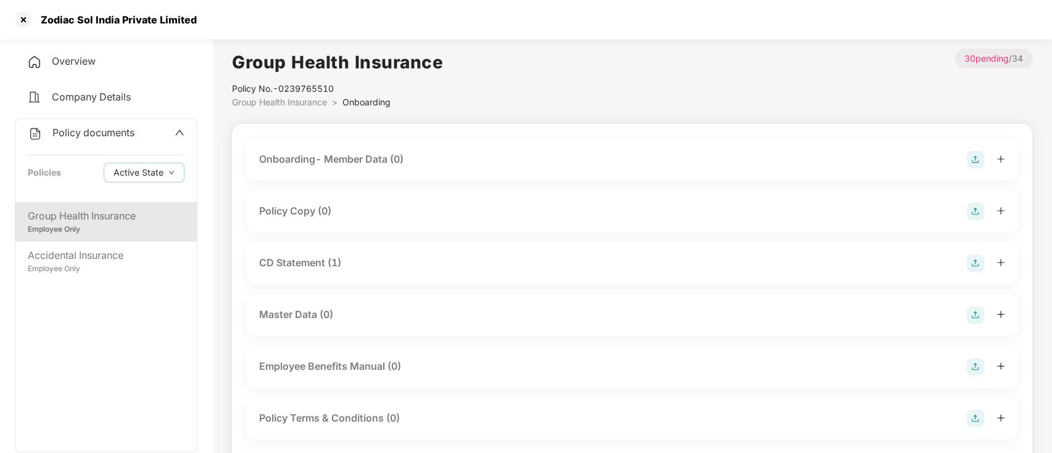
click at [294, 209] on div "Policy Copy (0)" at bounding box center [295, 211] width 72 height 15
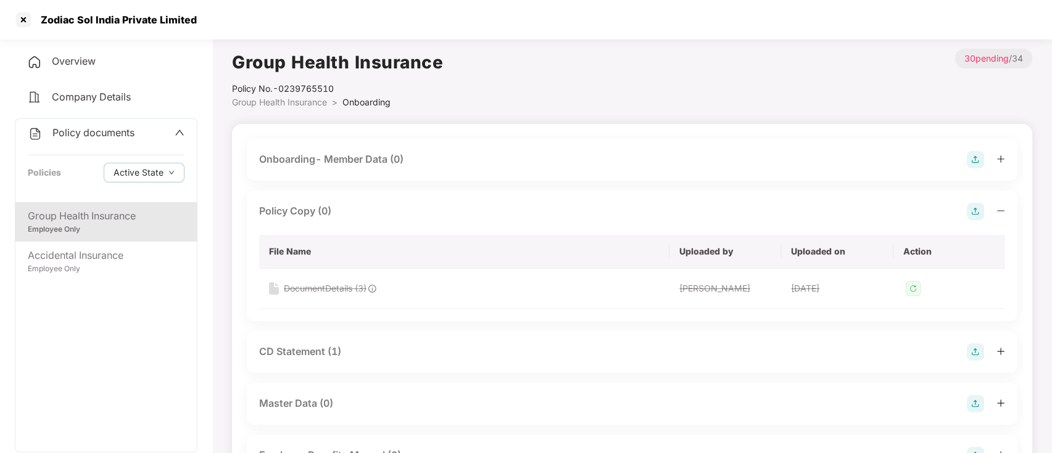
click at [978, 207] on img at bounding box center [974, 211] width 17 height 17
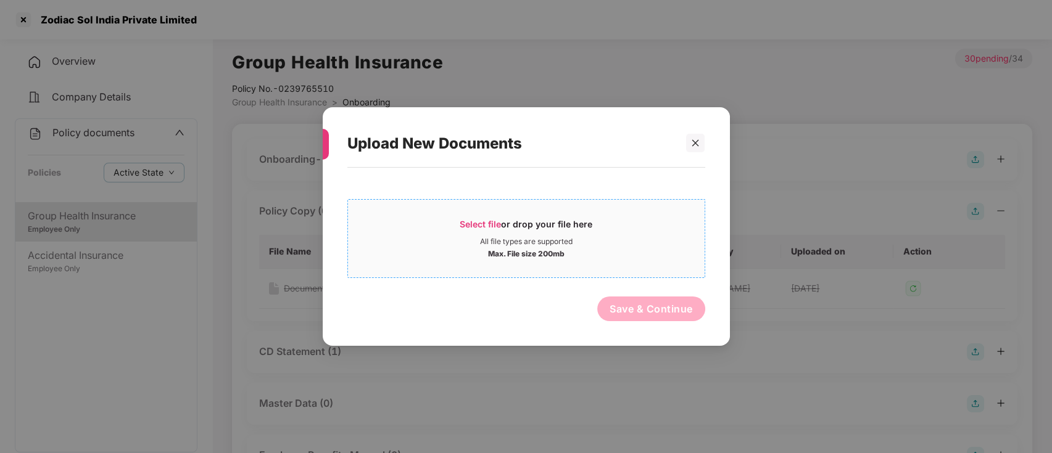
click at [479, 218] on span "Select file or drop your file here All file types are supported Max. File size …" at bounding box center [526, 238] width 356 height 59
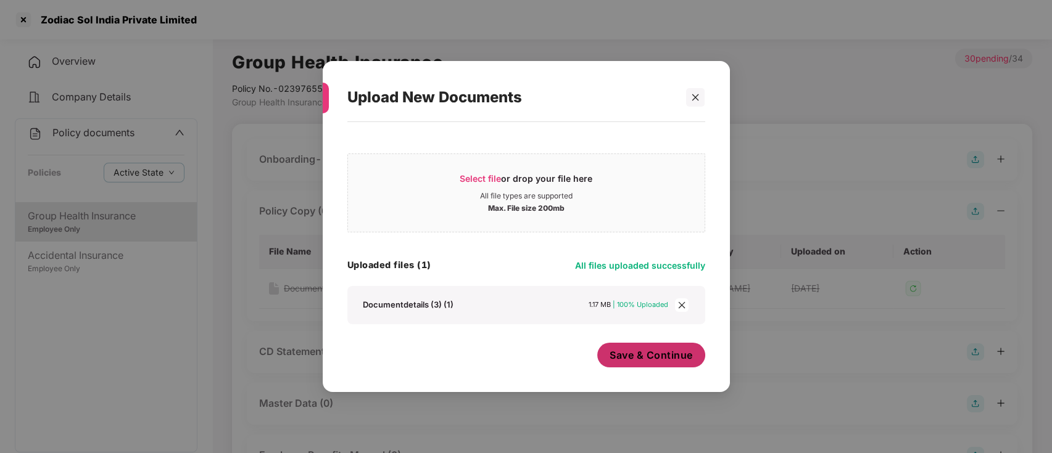
click at [644, 356] on span "Save & Continue" at bounding box center [650, 355] width 83 height 14
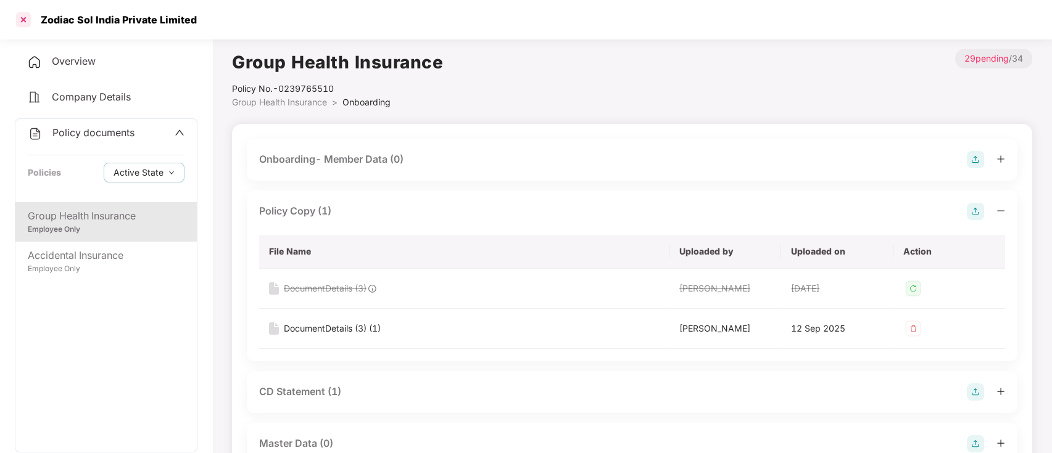
click at [22, 20] on div at bounding box center [24, 20] width 20 height 20
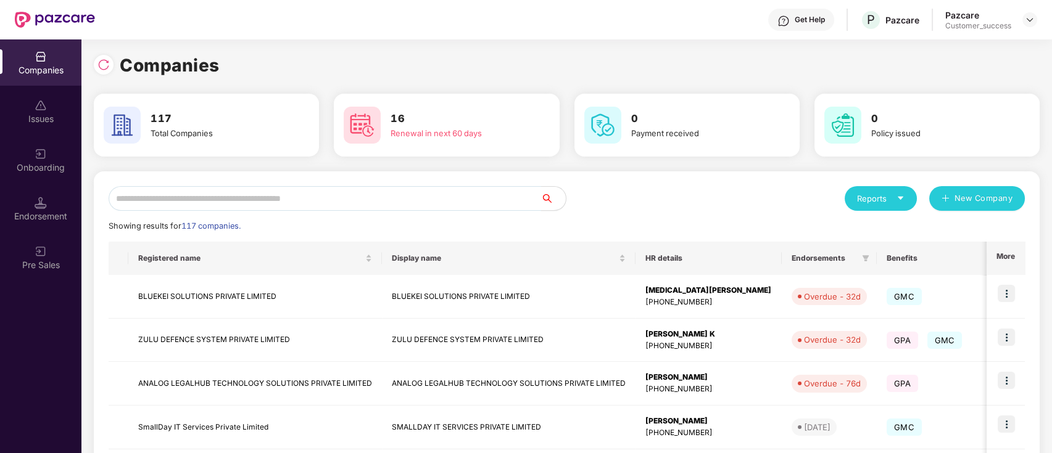
click at [300, 195] on input "text" at bounding box center [325, 198] width 432 height 25
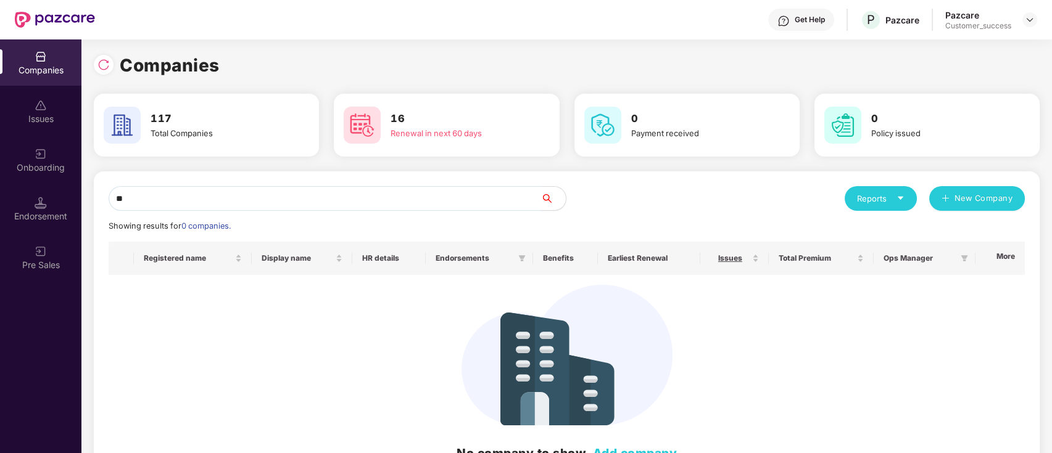
type input "*"
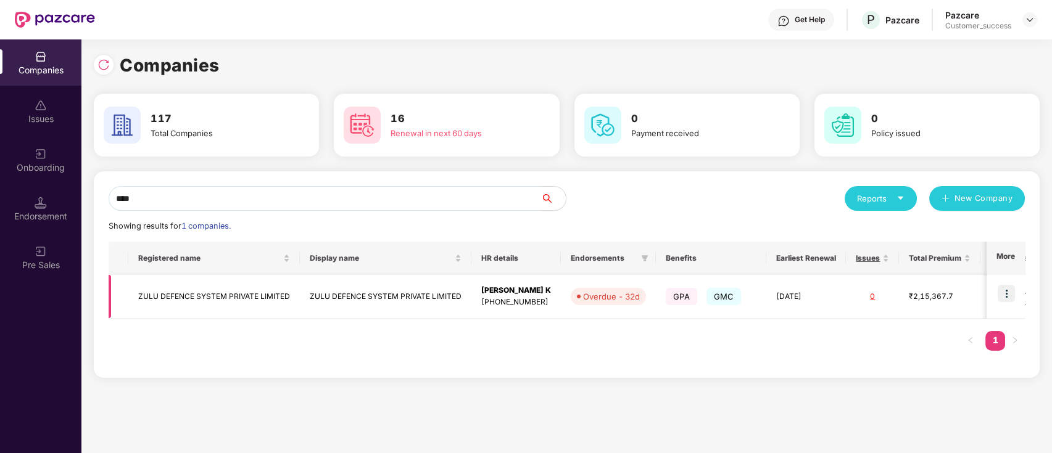
type input "****"
click at [1006, 289] on img at bounding box center [1005, 293] width 17 height 17
click at [1001, 292] on img at bounding box center [1005, 293] width 17 height 17
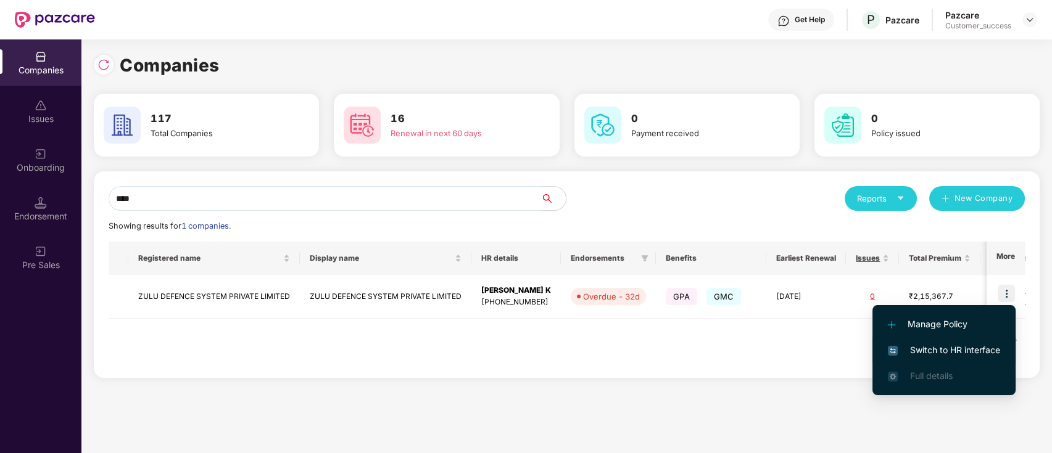
click at [967, 347] on span "Switch to HR interface" at bounding box center [943, 351] width 112 height 14
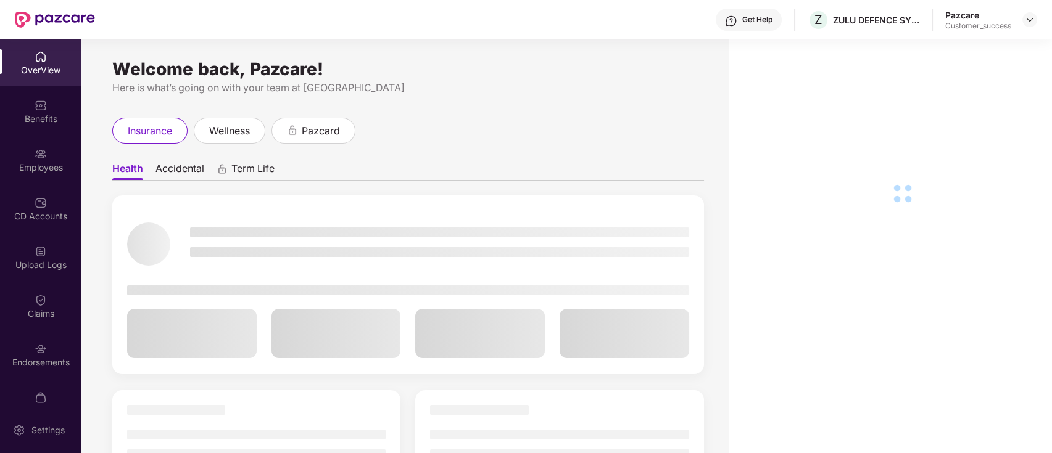
drag, startPoint x: 38, startPoint y: 184, endPoint x: 38, endPoint y: 152, distance: 32.1
click at [38, 152] on img at bounding box center [41, 154] width 12 height 12
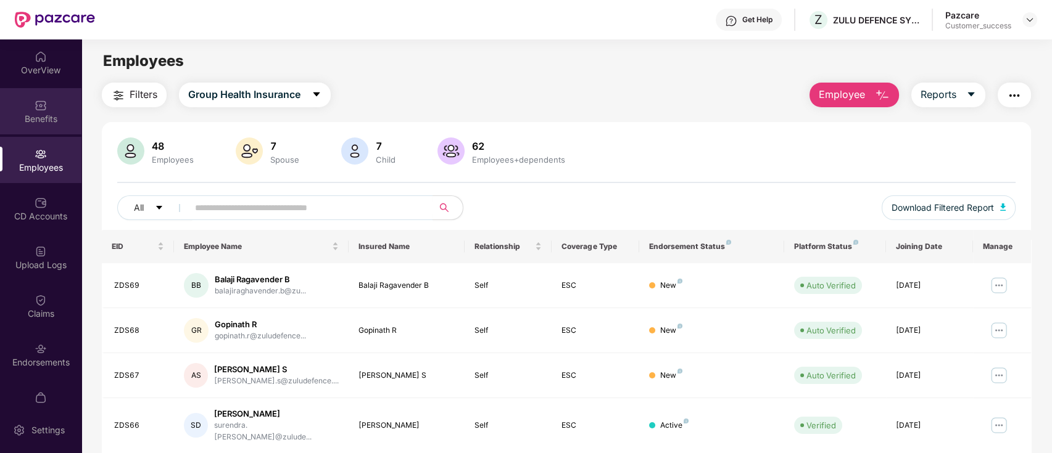
click at [1, 99] on div "Benefits" at bounding box center [40, 111] width 81 height 46
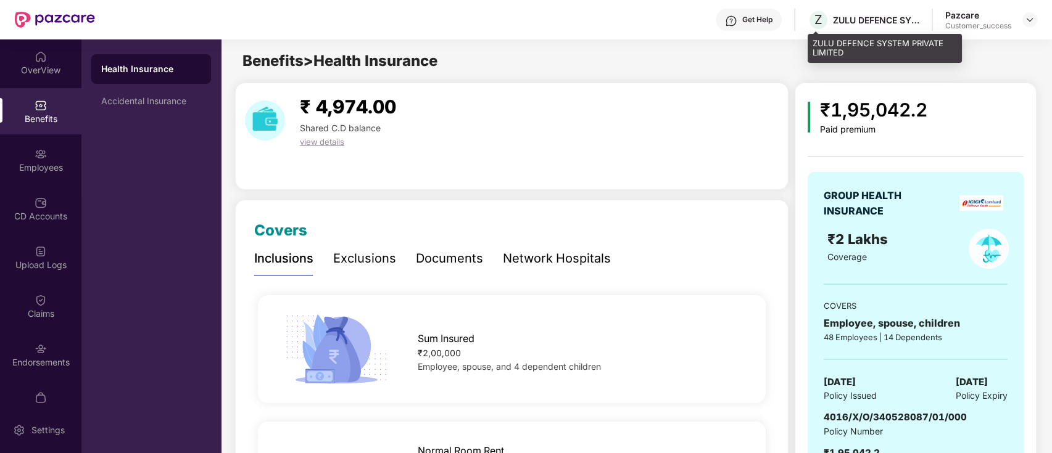
click at [873, 19] on div "ZULU DEFENCE SYSTEM PRIVATE LIMITED" at bounding box center [876, 20] width 86 height 12
copy div "ZULU DEFENCE SYSTEM PRIVATE LIMITED"
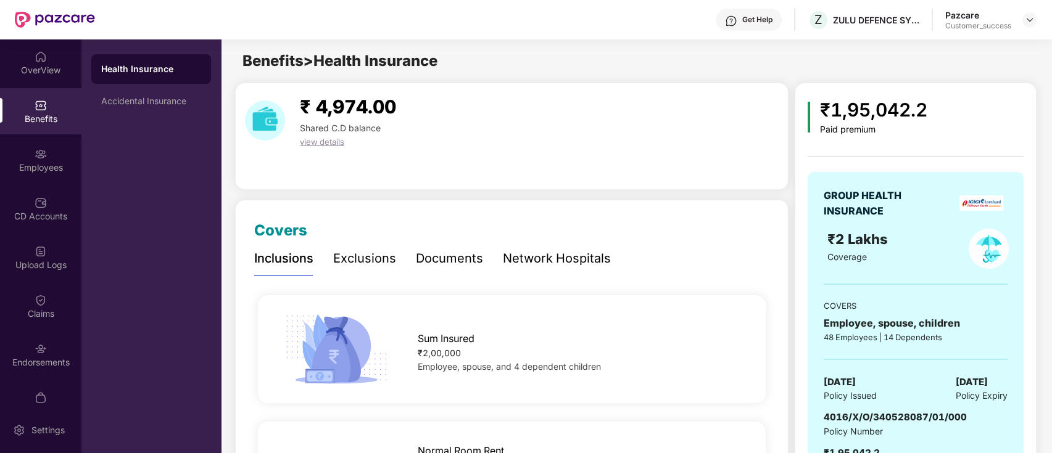
click at [490, 157] on div "₹ 4,974.00 Shared C.D balance view details" at bounding box center [511, 136] width 553 height 107
click at [1029, 17] on img at bounding box center [1029, 20] width 10 height 10
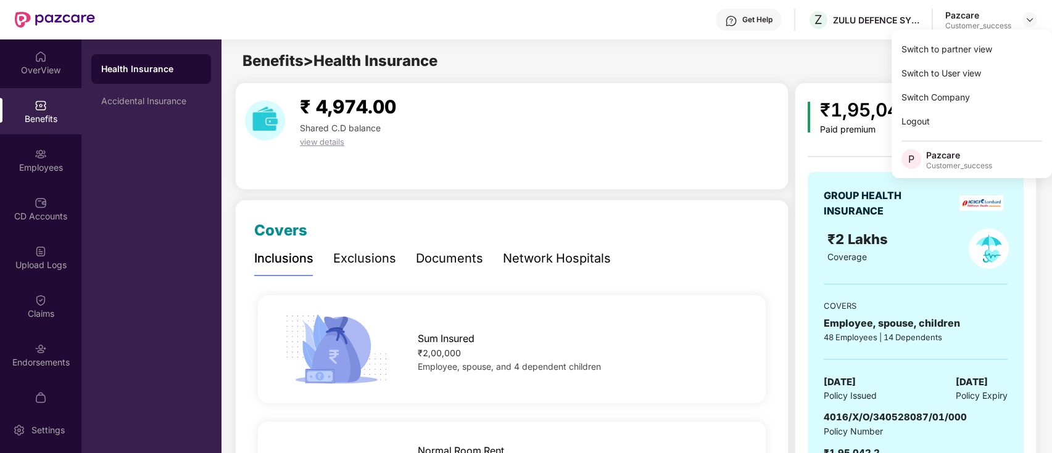
click at [996, 33] on div "Switch to partner view Switch to User view Switch Company Logout P Pazcare Cust…" at bounding box center [971, 104] width 160 height 149
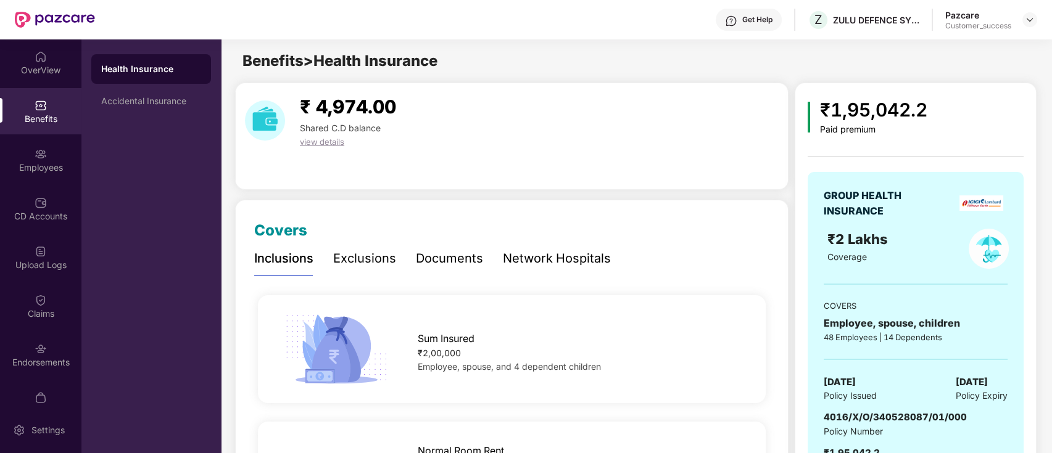
click at [1019, 20] on div "Pazcare Customer_success" at bounding box center [991, 20] width 92 height 22
click at [1025, 21] on img at bounding box center [1029, 20] width 10 height 10
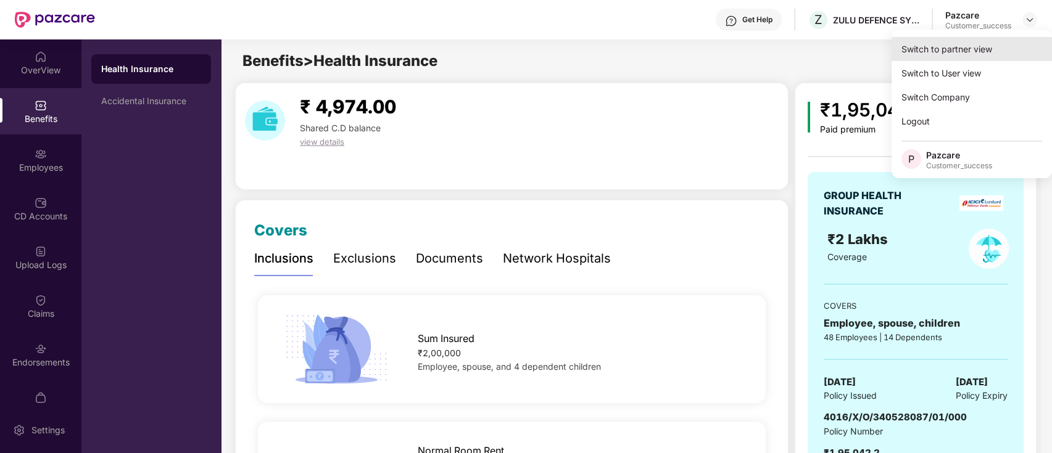
click at [981, 55] on div "Switch to partner view" at bounding box center [971, 49] width 160 height 24
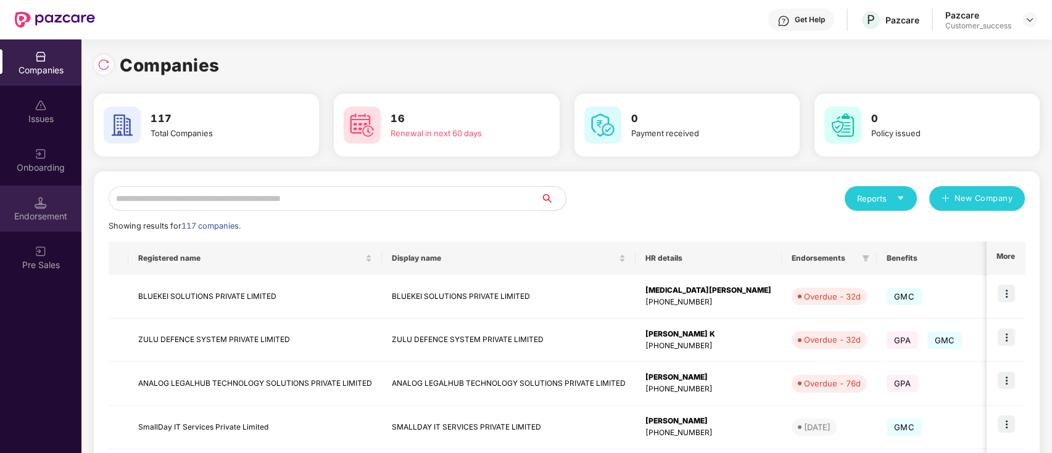
drag, startPoint x: 59, startPoint y: 191, endPoint x: 57, endPoint y: 183, distance: 8.1
click at [59, 191] on div "Endorsement" at bounding box center [40, 209] width 81 height 46
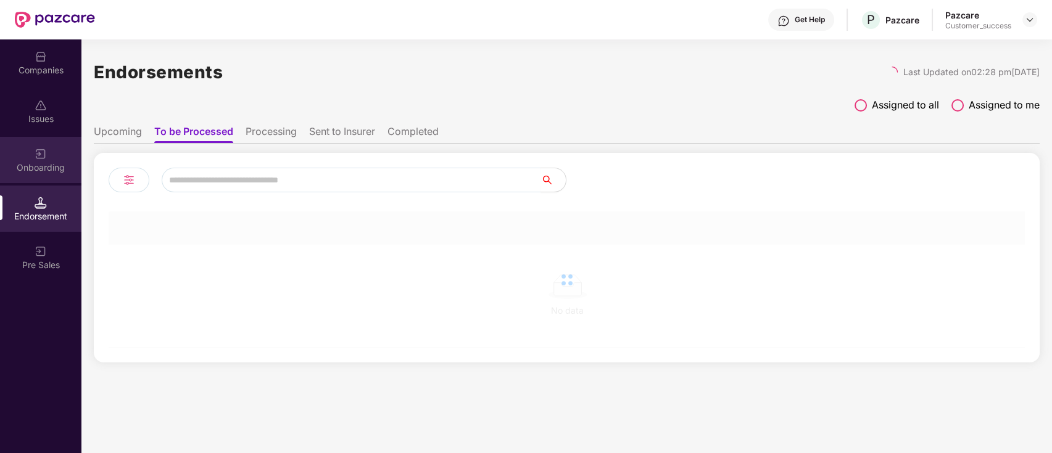
click at [52, 162] on div "Onboarding" at bounding box center [40, 168] width 81 height 12
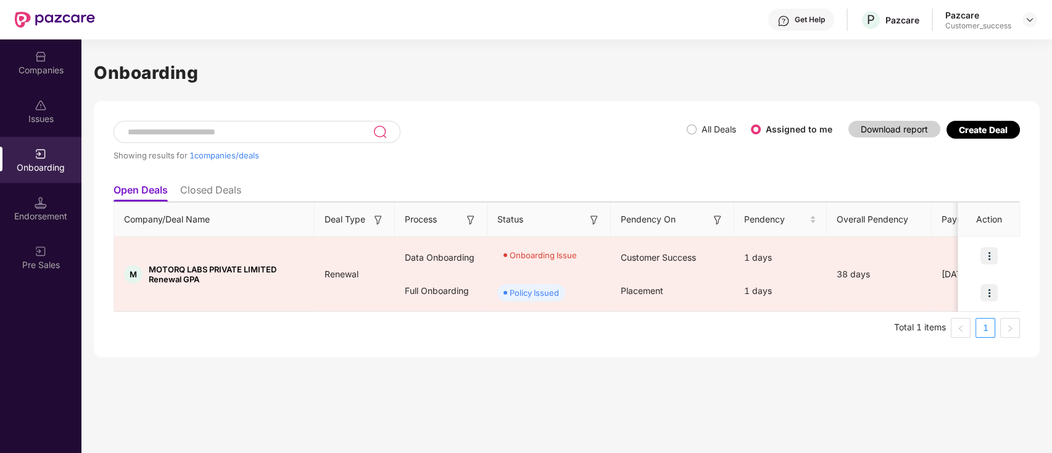
drag, startPoint x: 435, startPoint y: 155, endPoint x: 239, endPoint y: 38, distance: 228.5
click at [433, 153] on div "Showing results for 1 companies/deals" at bounding box center [399, 155] width 573 height 10
click at [23, 78] on div "Companies" at bounding box center [40, 62] width 81 height 46
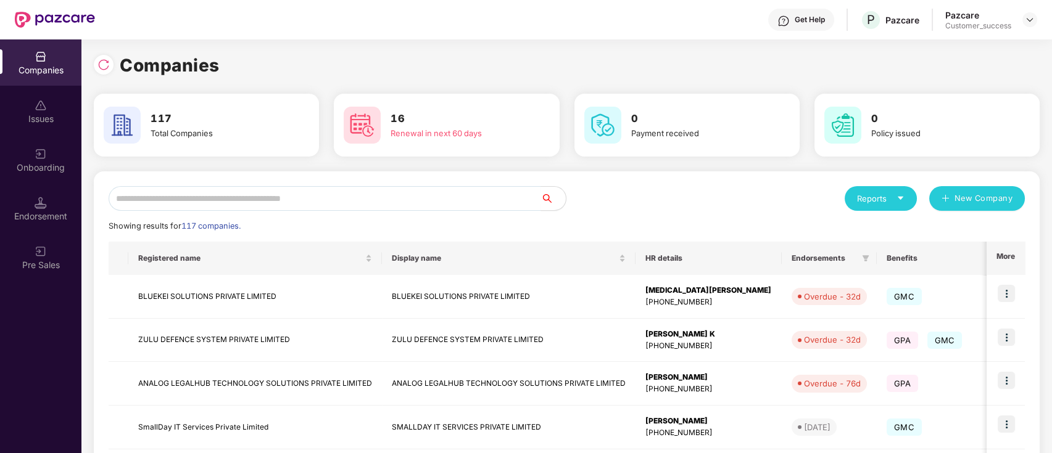
scroll to position [325, 0]
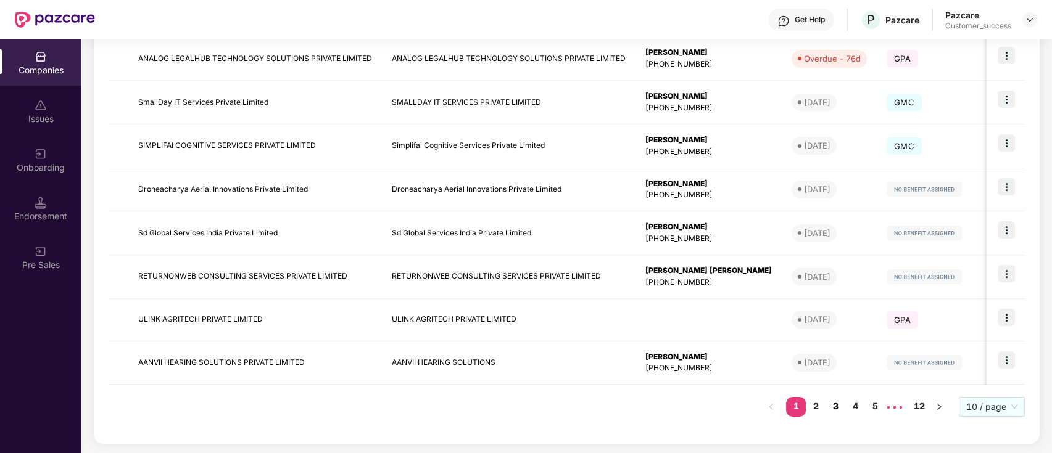
click at [834, 408] on link "3" at bounding box center [835, 406] width 20 height 19
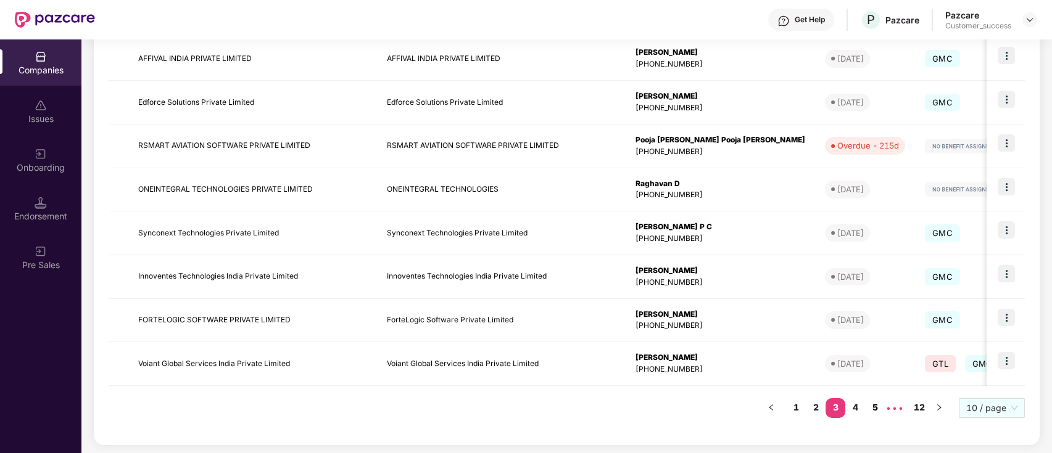
click at [875, 412] on link "5" at bounding box center [875, 407] width 20 height 19
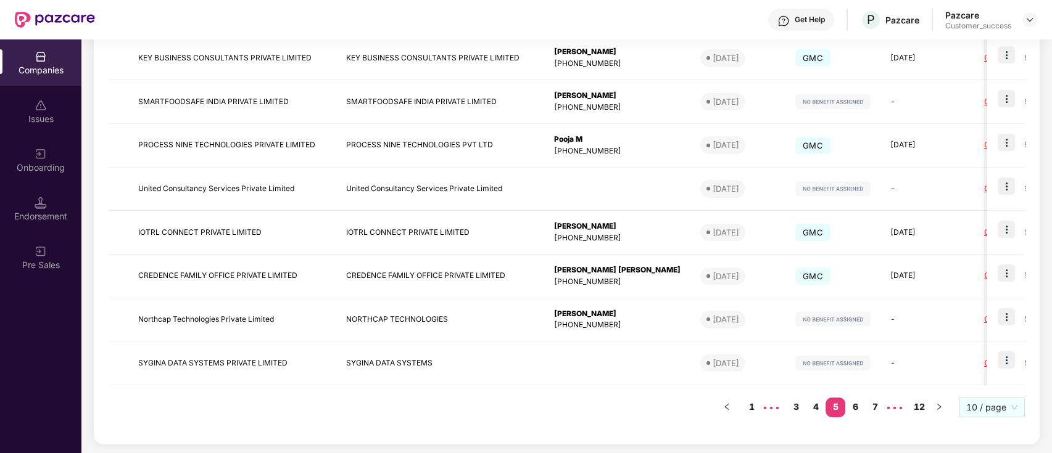
scroll to position [0, 0]
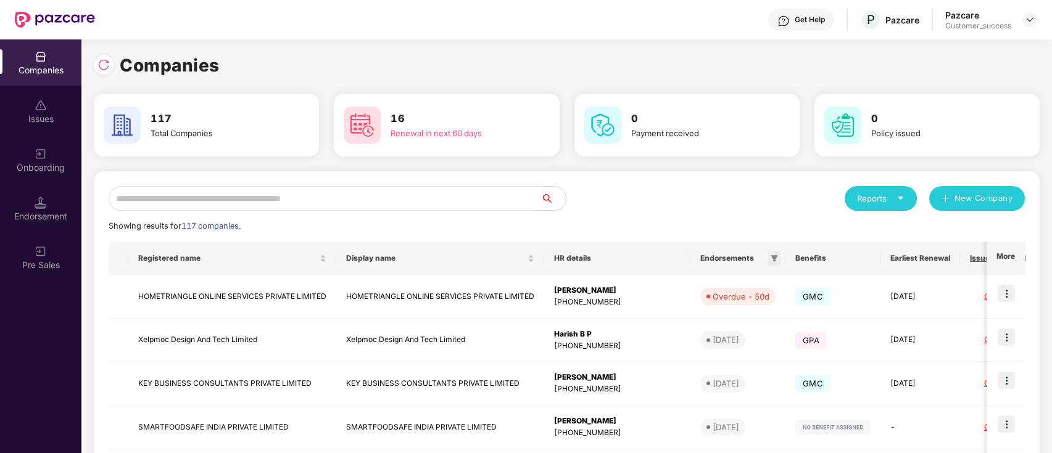
drag, startPoint x: 714, startPoint y: 249, endPoint x: 722, endPoint y: 256, distance: 10.5
click at [718, 253] on th "Endorsements" at bounding box center [737, 258] width 95 height 33
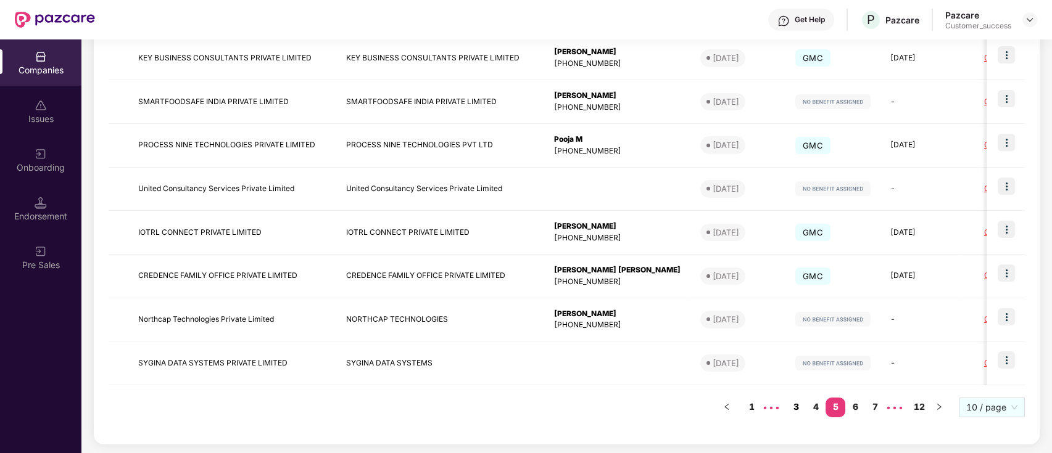
click at [817, 400] on link "4" at bounding box center [815, 407] width 20 height 19
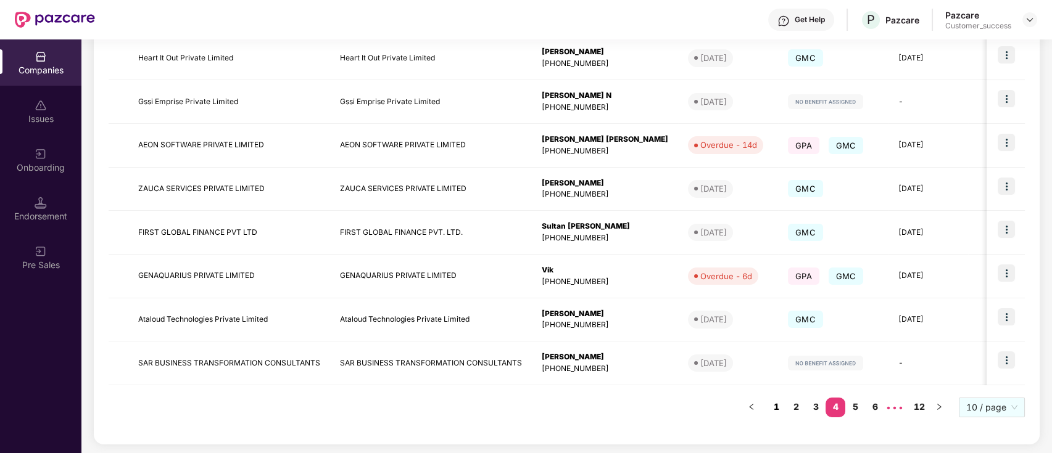
click at [766, 408] on link "1" at bounding box center [776, 407] width 20 height 19
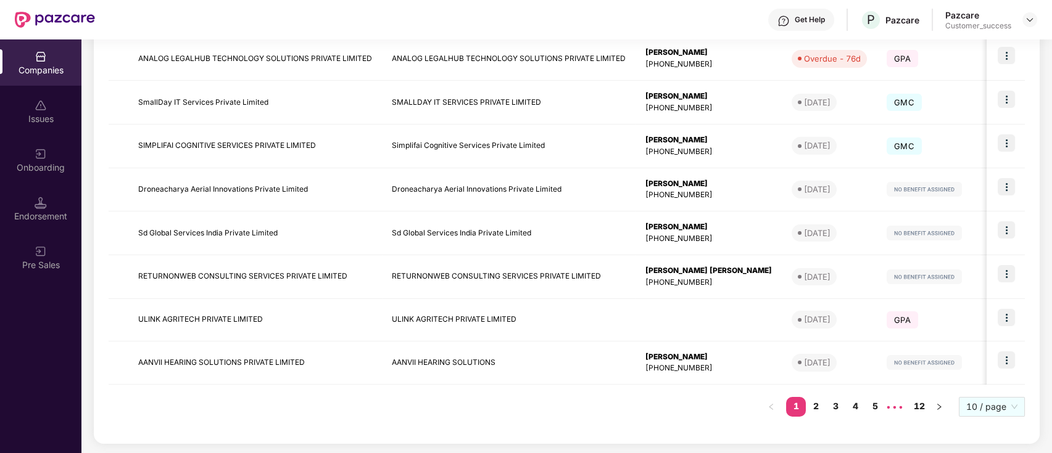
scroll to position [0, 0]
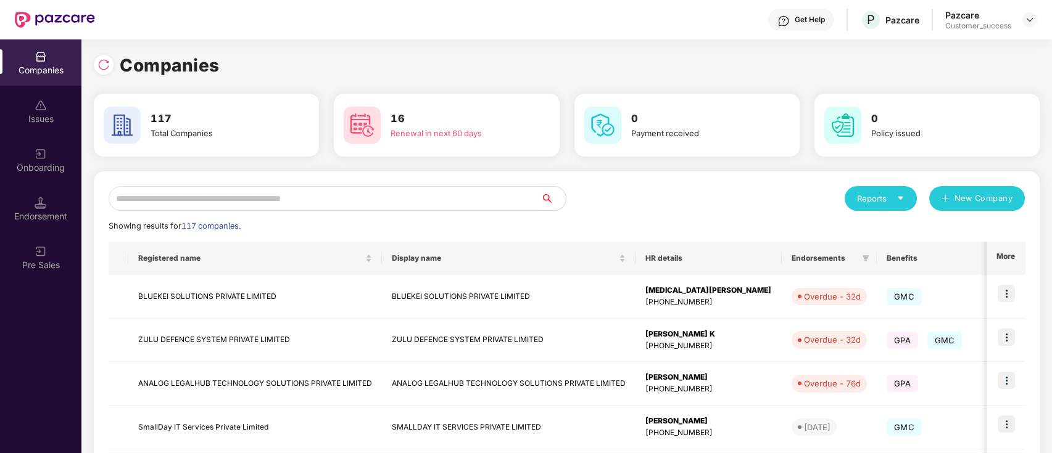
click at [628, 204] on div "Reports New Company" at bounding box center [796, 198] width 458 height 25
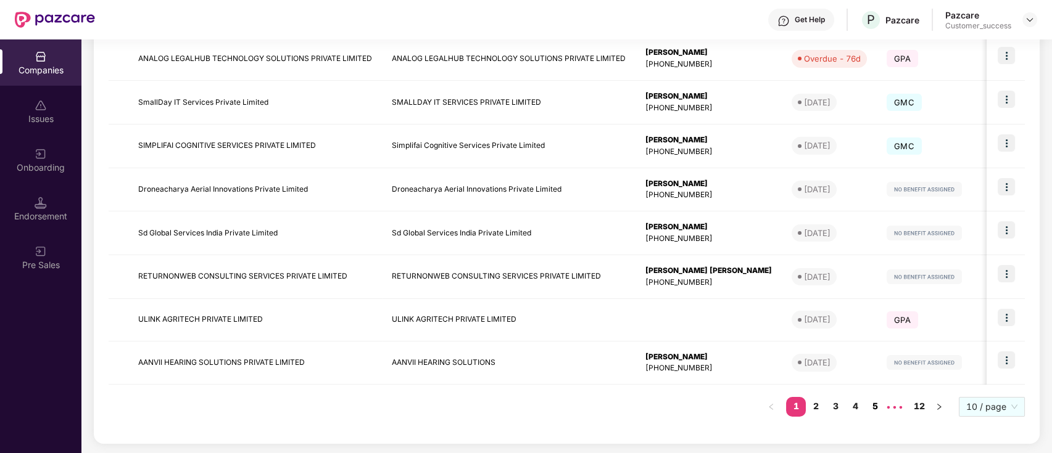
click at [871, 411] on link "5" at bounding box center [875, 406] width 20 height 19
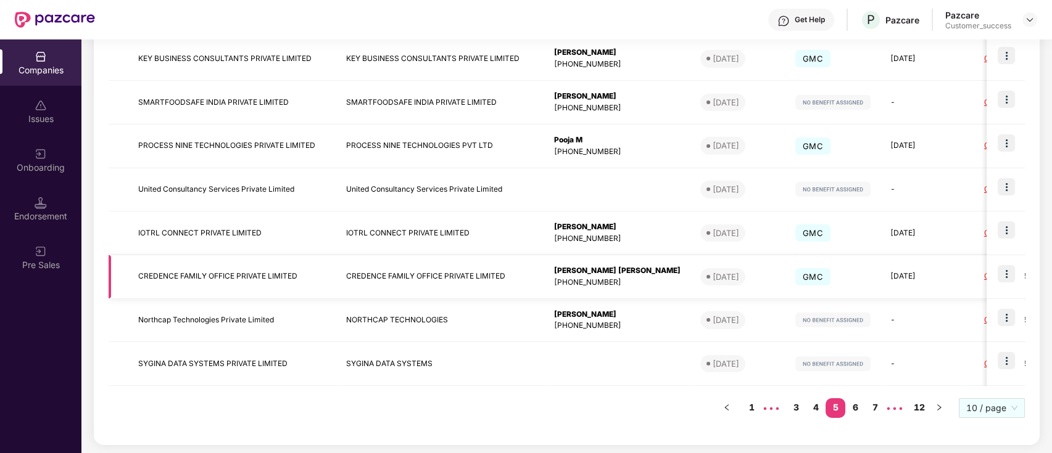
scroll to position [0, 0]
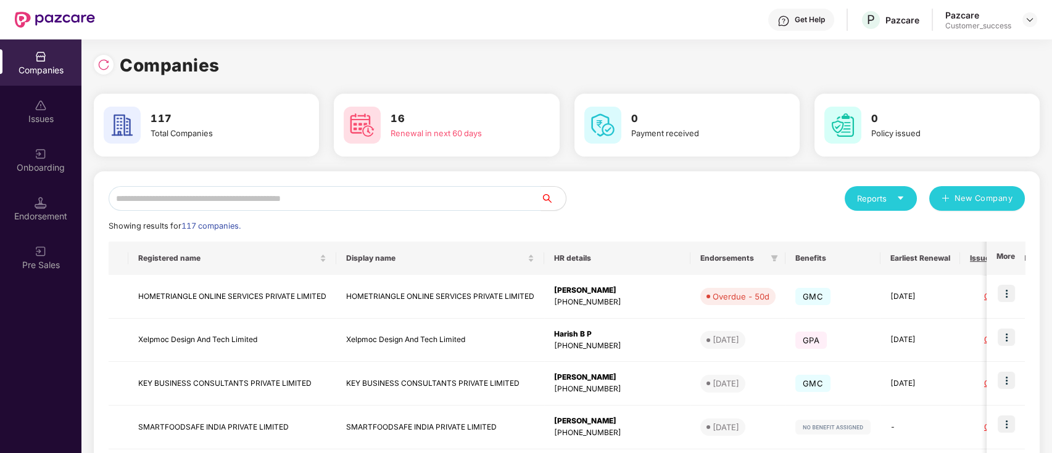
click at [661, 194] on div "Reports New Company" at bounding box center [796, 198] width 458 height 25
click at [676, 192] on div "Reports New Company" at bounding box center [796, 198] width 458 height 25
click at [738, 205] on div "Reports New Company" at bounding box center [796, 198] width 458 height 25
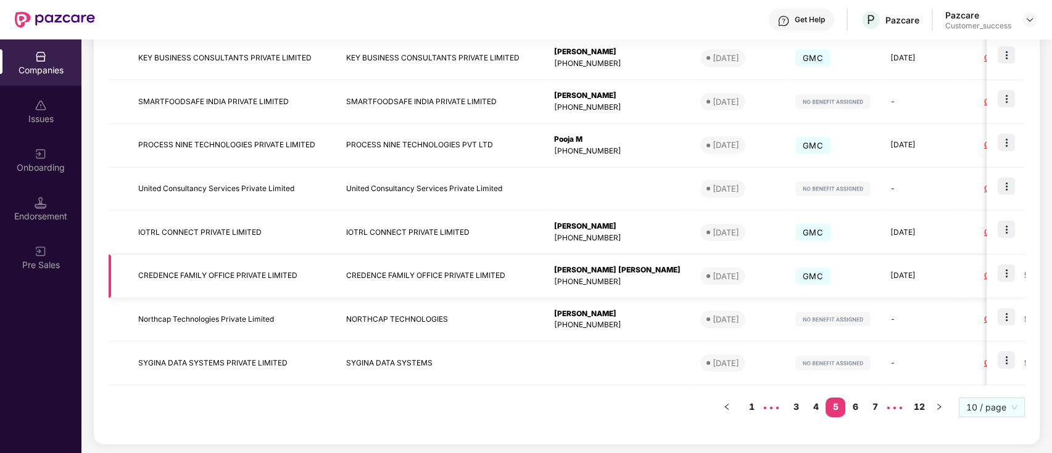
drag, startPoint x: 757, startPoint y: 408, endPoint x: 607, endPoint y: 271, distance: 202.6
click at [756, 407] on link "1" at bounding box center [751, 407] width 20 height 19
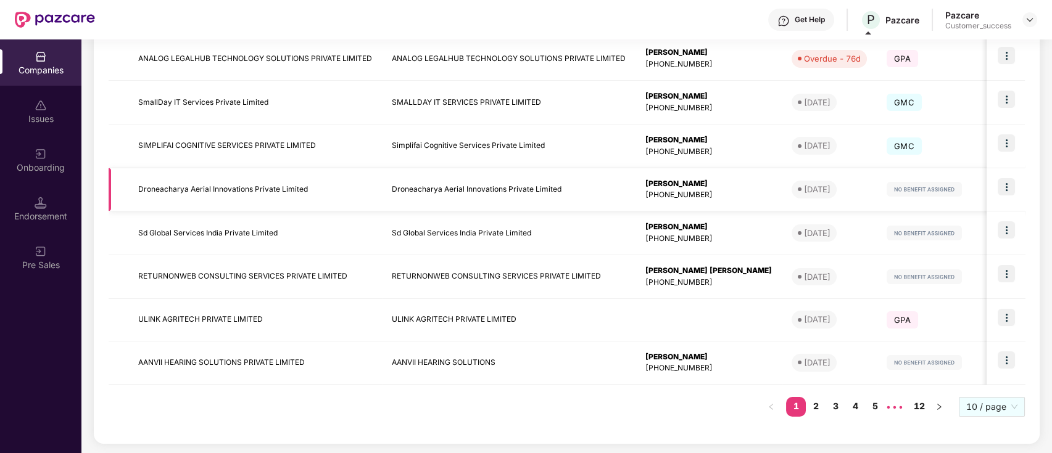
scroll to position [0, 0]
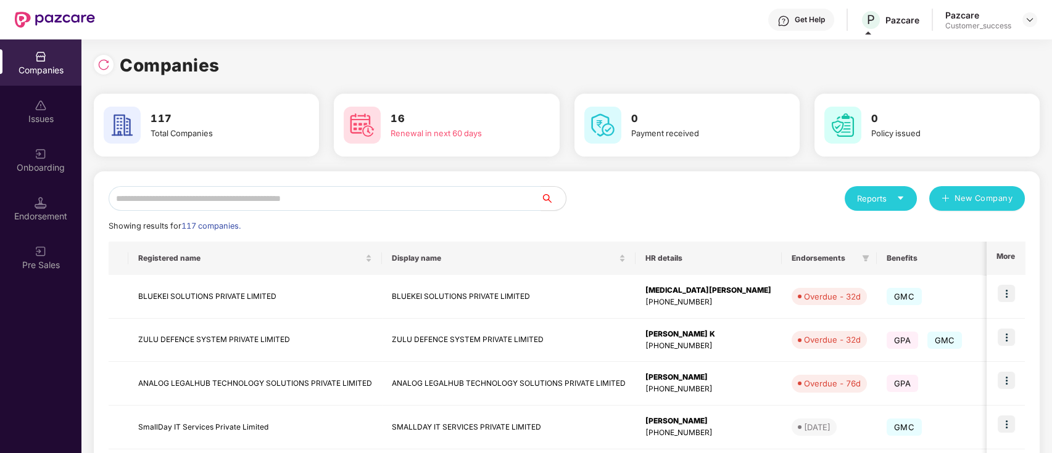
click at [572, 47] on div "Companies 117 Total Companies 16 Renewal in next 60 days 0 Payment received 0 P…" at bounding box center [566, 408] width 945 height 739
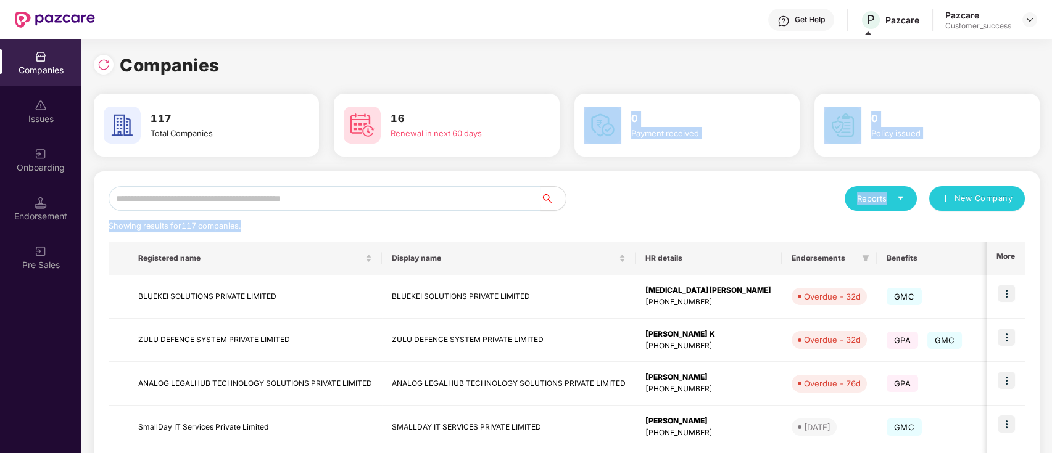
drag, startPoint x: 577, startPoint y: 225, endPoint x: 572, endPoint y: 492, distance: 266.5
click at [572, 453] on html "Get Help P Pazcare Pazcare Customer_success Companies Issues Onboarding Endorse…" at bounding box center [526, 226] width 1052 height 453
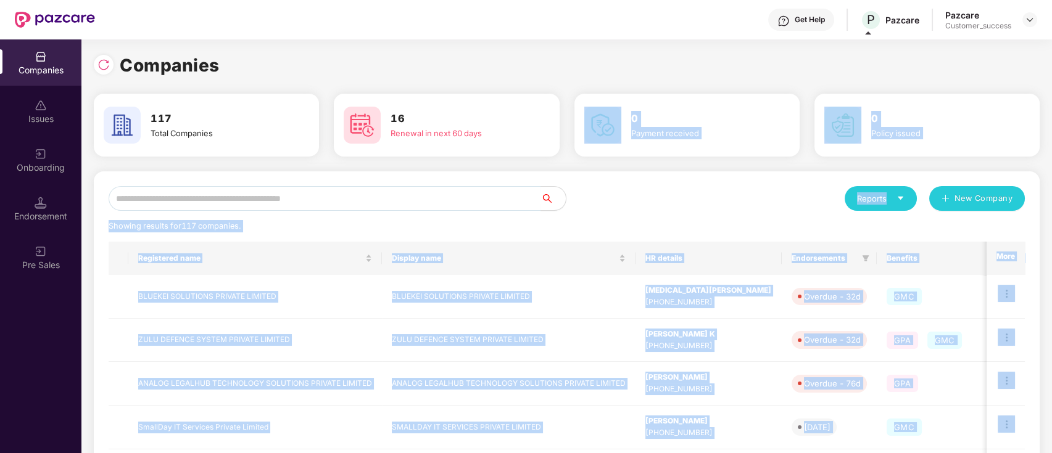
scroll to position [101, 0]
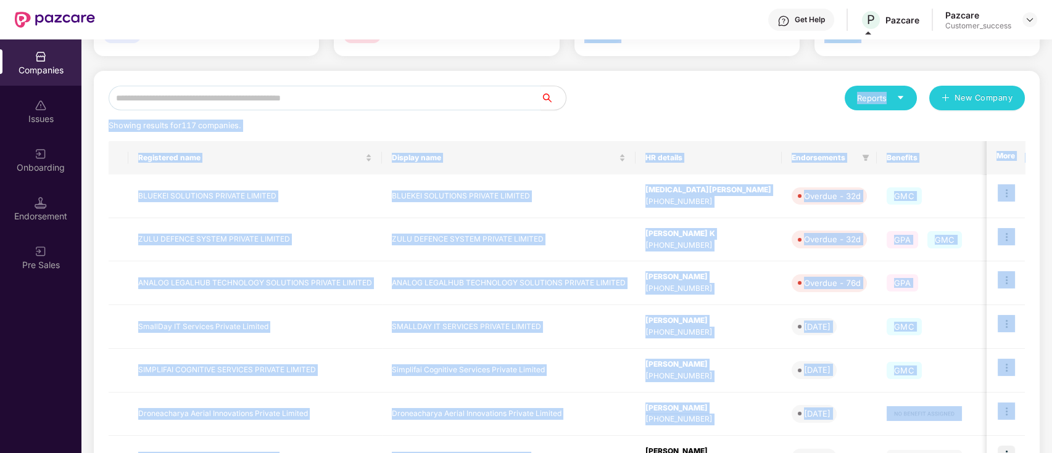
click at [805, 83] on div "Reports New Company Showing results for 117 companies. Registered name Display …" at bounding box center [566, 370] width 945 height 598
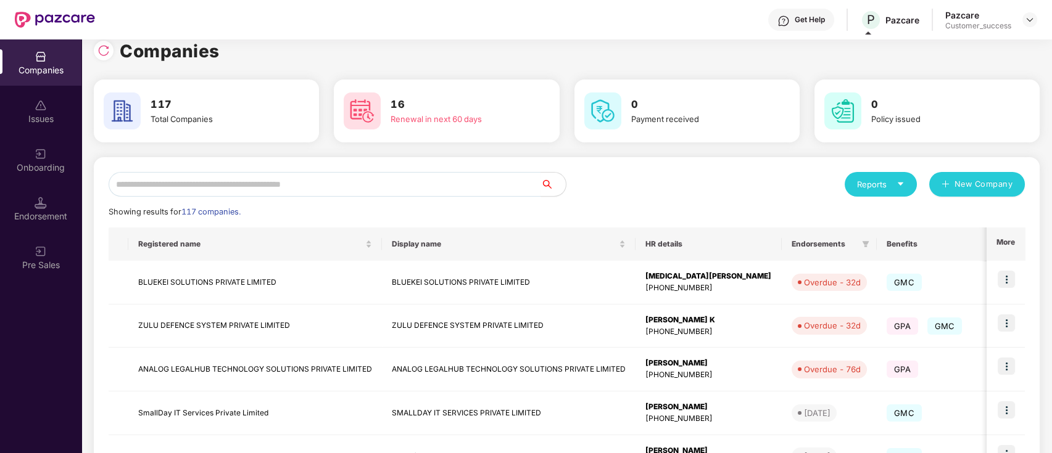
scroll to position [0, 0]
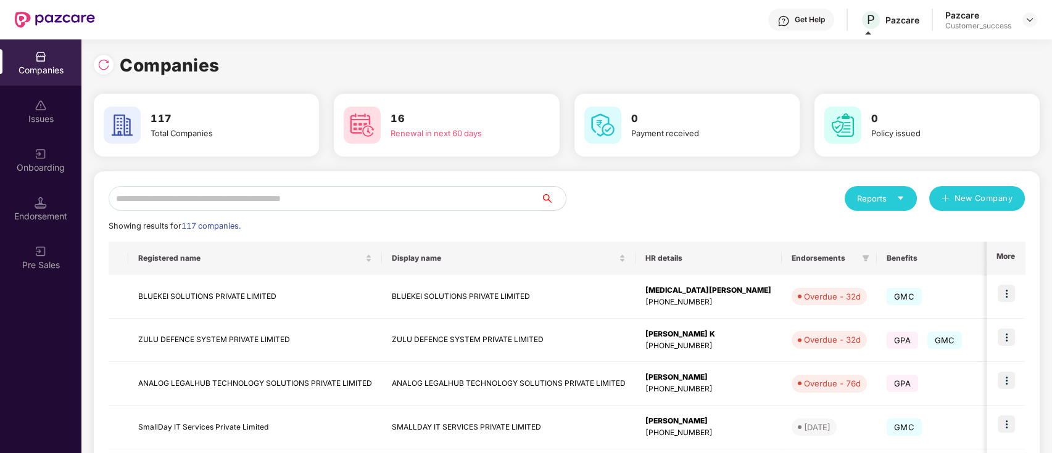
click at [613, 196] on div "Reports New Company" at bounding box center [796, 198] width 458 height 25
click at [538, 38] on div "Get Help P Pazcare Pazcare Customer_success" at bounding box center [566, 19] width 942 height 39
drag, startPoint x: 403, startPoint y: 57, endPoint x: 432, endPoint y: 45, distance: 30.7
click at [405, 57] on div "Companies" at bounding box center [566, 65] width 945 height 27
click at [43, 231] on div "Endorsement" at bounding box center [40, 209] width 81 height 46
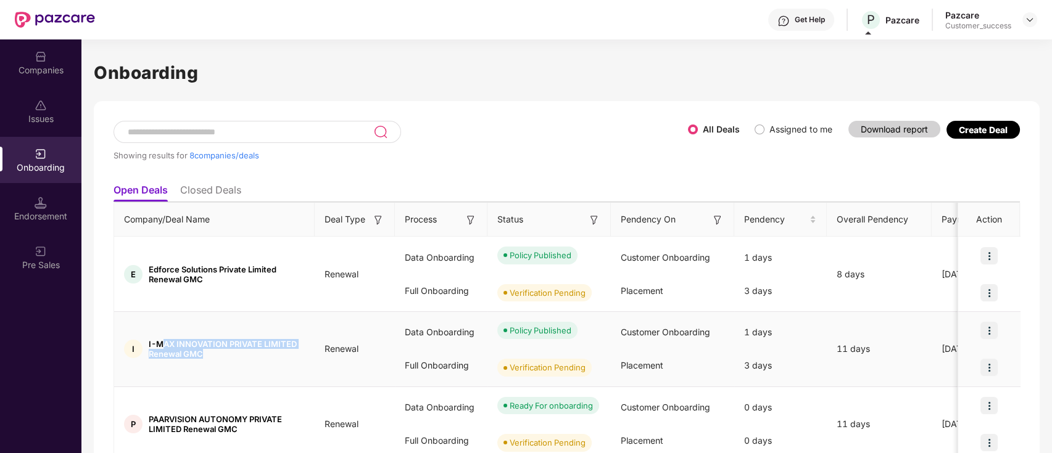
drag, startPoint x: 212, startPoint y: 353, endPoint x: 160, endPoint y: 345, distance: 52.5
click at [160, 345] on span "I-MAX INNOVATION PRIVATE LIMITED Renewal GMC" at bounding box center [227, 349] width 156 height 20
click at [41, 83] on div "Companies" at bounding box center [40, 62] width 81 height 46
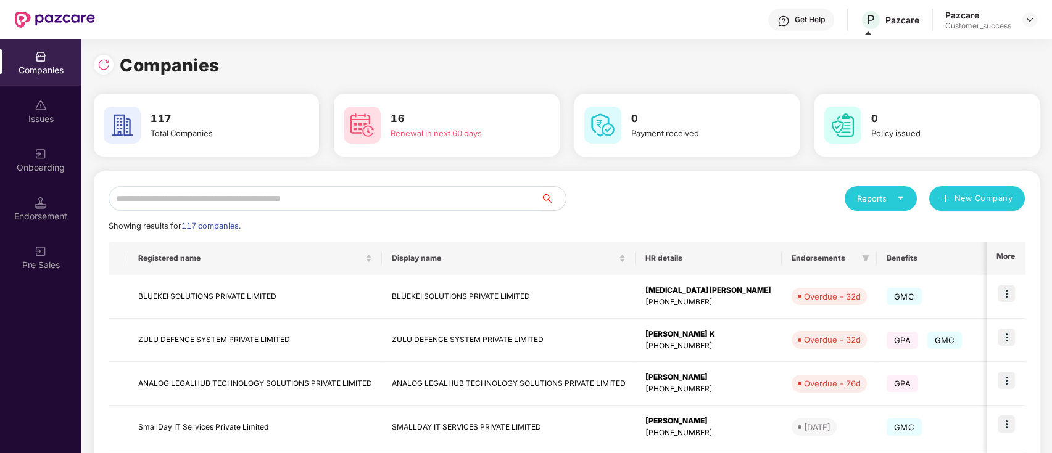
click at [237, 196] on input "text" at bounding box center [325, 198] width 432 height 25
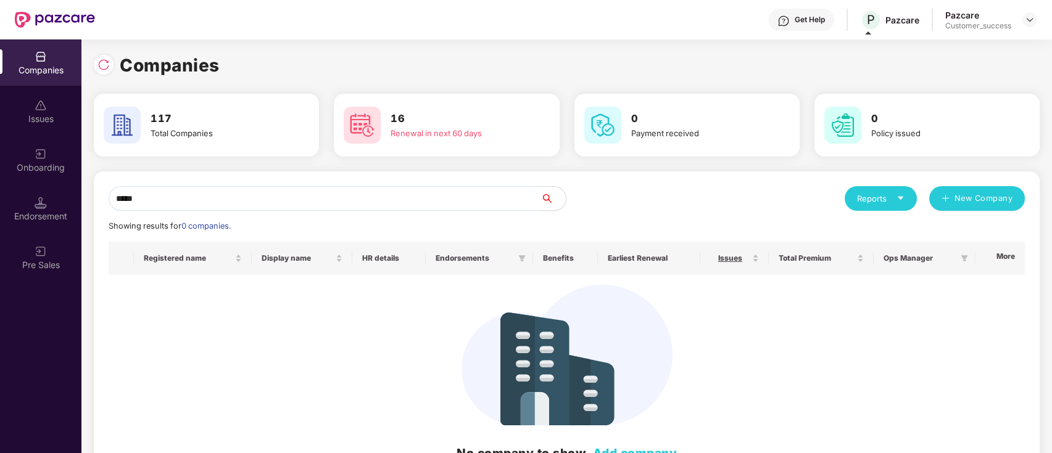
type input "*****"
click at [39, 176] on div "Onboarding" at bounding box center [40, 160] width 81 height 46
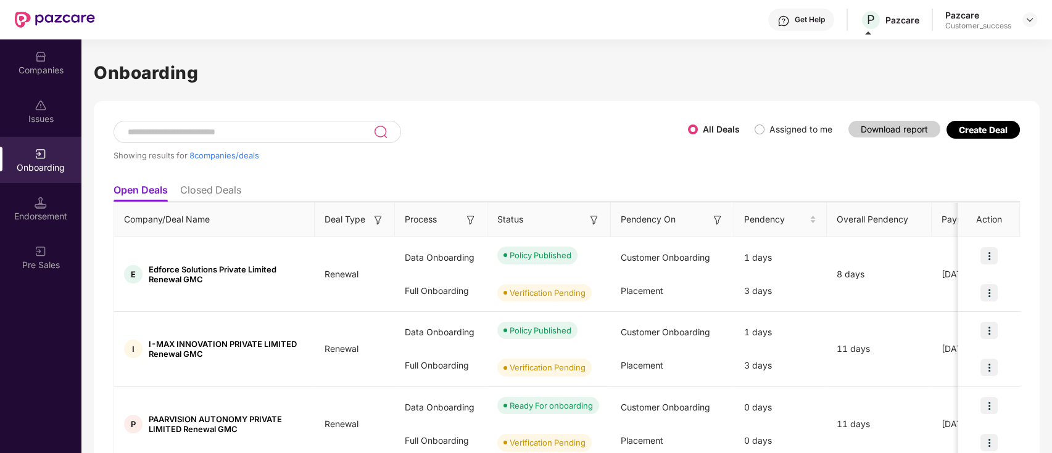
click at [29, 81] on div "Companies" at bounding box center [40, 62] width 81 height 46
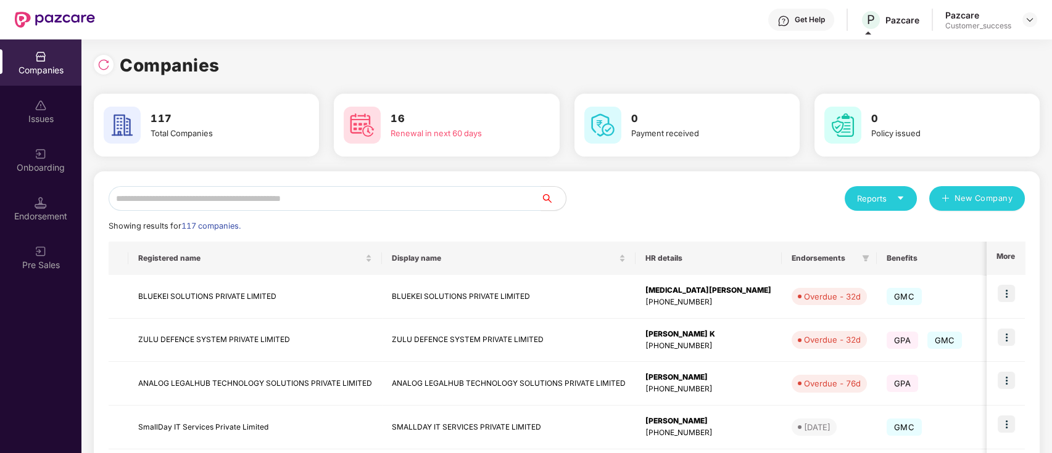
click at [323, 200] on input "text" at bounding box center [325, 198] width 432 height 25
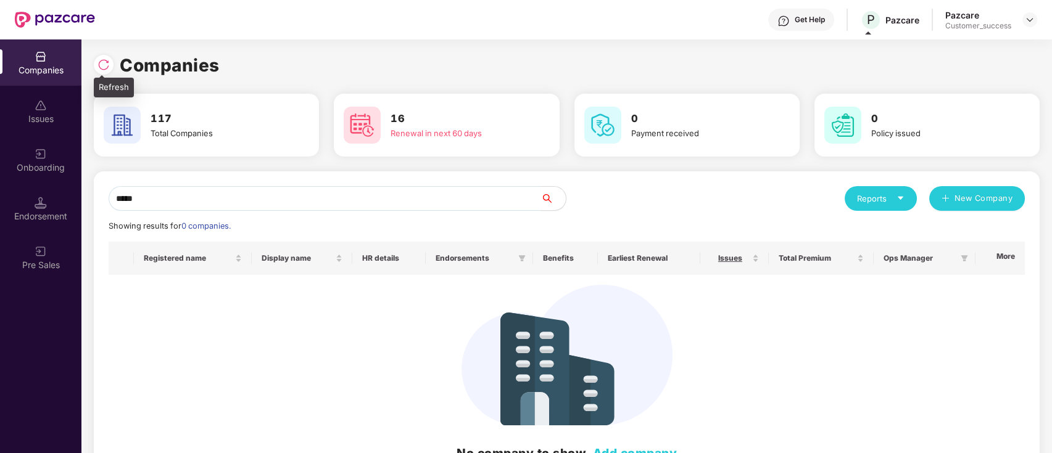
click at [95, 67] on div at bounding box center [104, 65] width 20 height 20
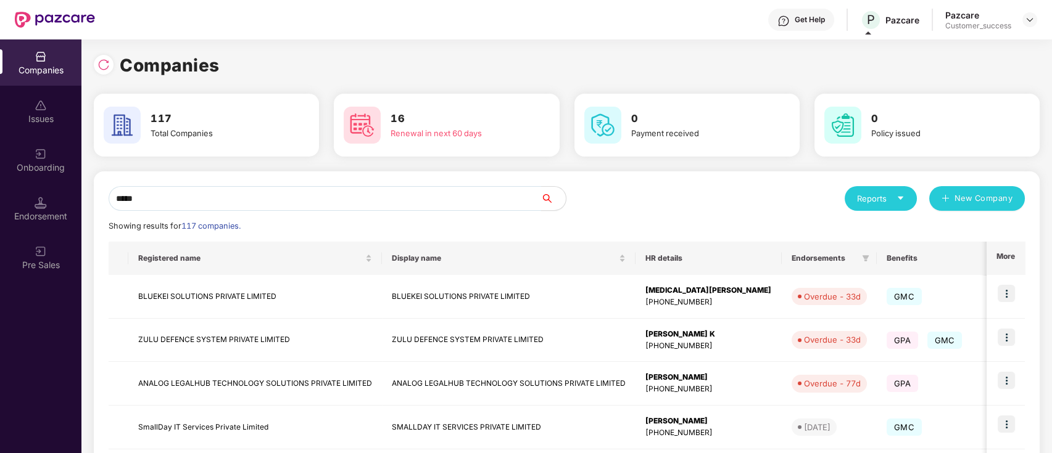
click at [178, 194] on input "*****" at bounding box center [325, 198] width 432 height 25
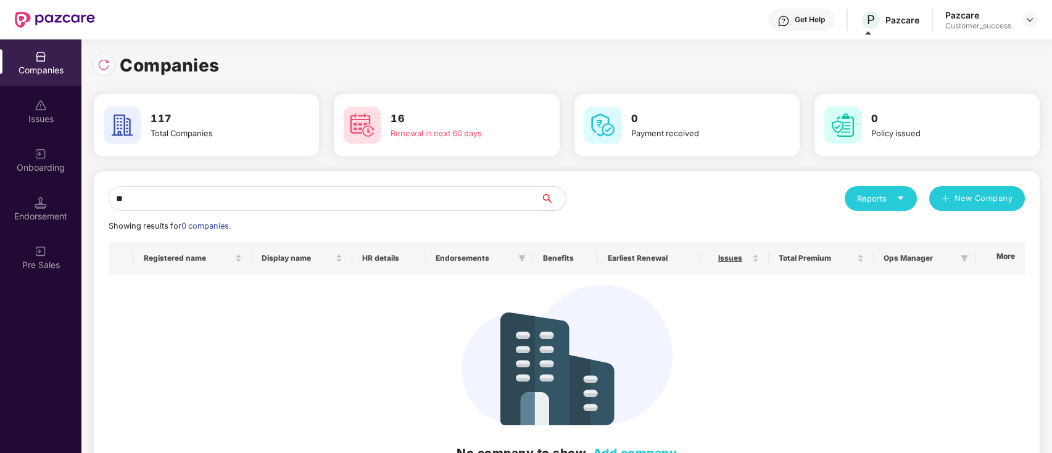
type input "*"
click at [171, 187] on input "***" at bounding box center [325, 198] width 432 height 25
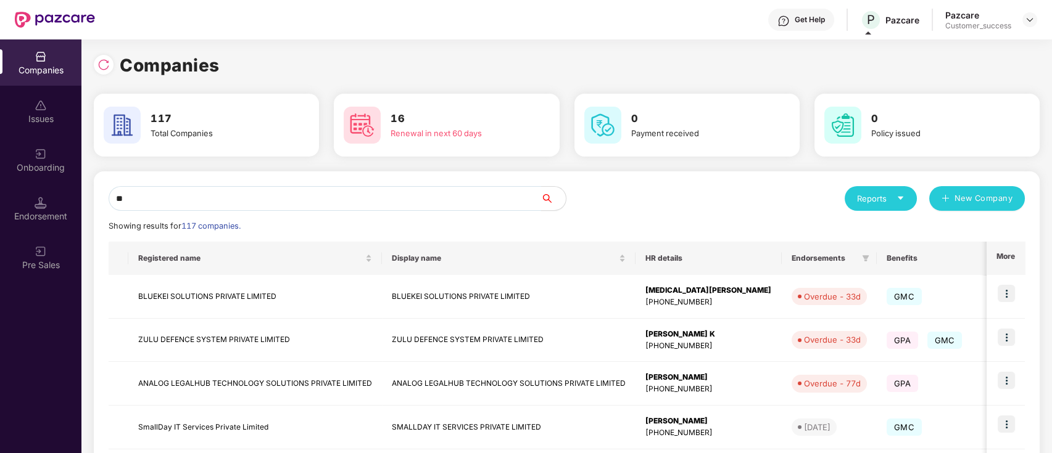
type input "*"
click at [348, 208] on input "text" at bounding box center [325, 198] width 432 height 25
paste input "**********"
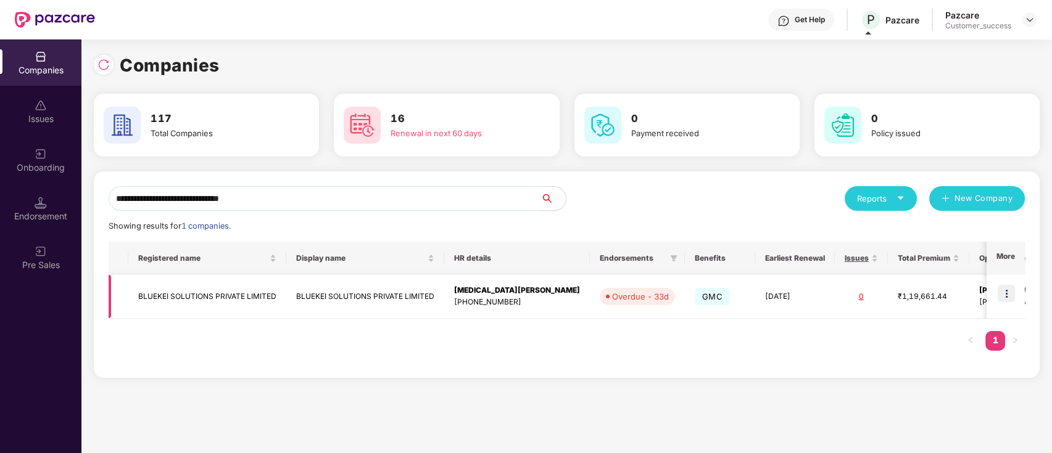
type input "**********"
drag, startPoint x: 1003, startPoint y: 291, endPoint x: 989, endPoint y: 318, distance: 30.6
click at [1003, 292] on img at bounding box center [1005, 293] width 17 height 17
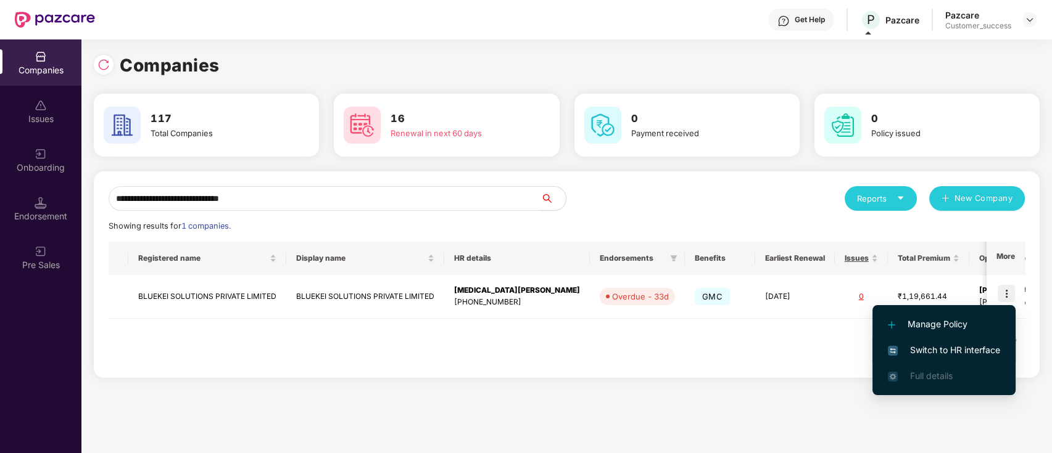
click at [937, 347] on span "Switch to HR interface" at bounding box center [943, 351] width 112 height 14
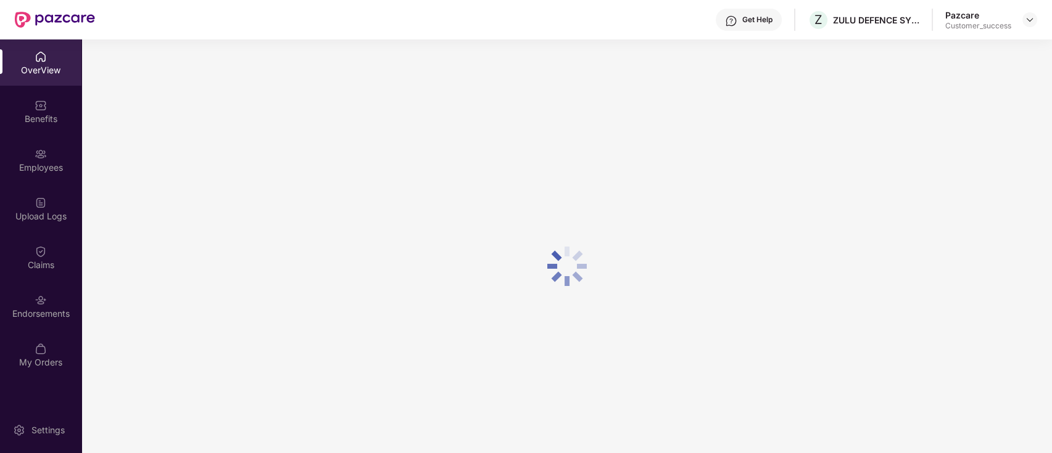
drag, startPoint x: 0, startPoint y: 184, endPoint x: 38, endPoint y: 135, distance: 62.0
click at [31, 121] on div "Benefits" at bounding box center [40, 119] width 81 height 12
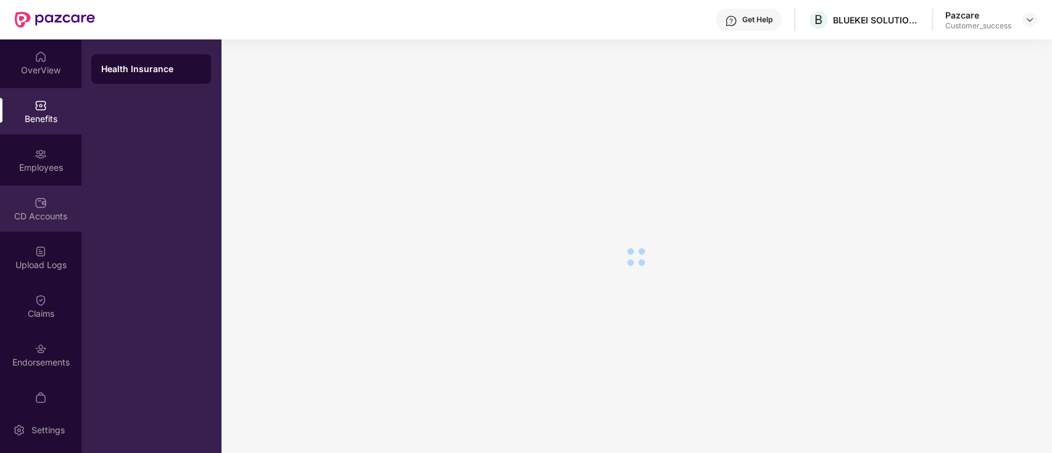
drag, startPoint x: 19, startPoint y: 222, endPoint x: 31, endPoint y: 184, distance: 39.6
click at [19, 223] on div "CD Accounts" at bounding box center [40, 209] width 81 height 46
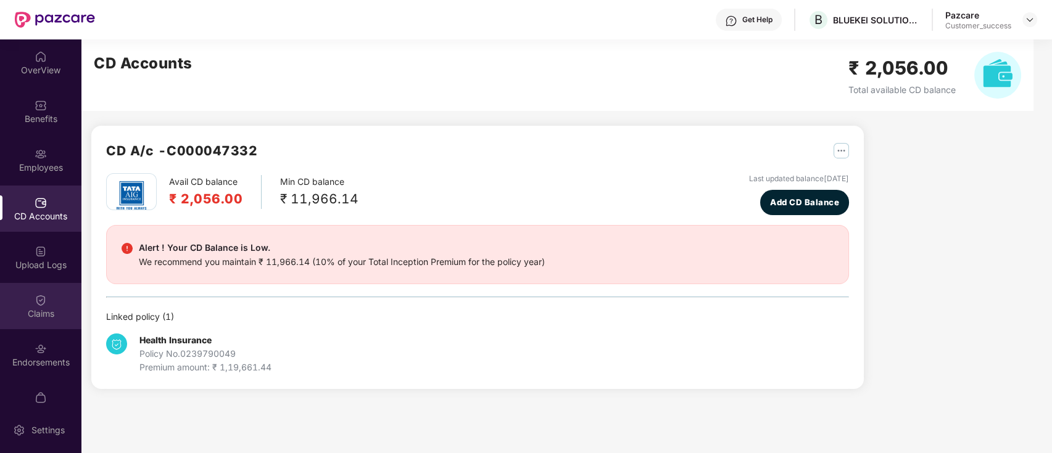
click at [0, 315] on div "Claims" at bounding box center [40, 314] width 81 height 12
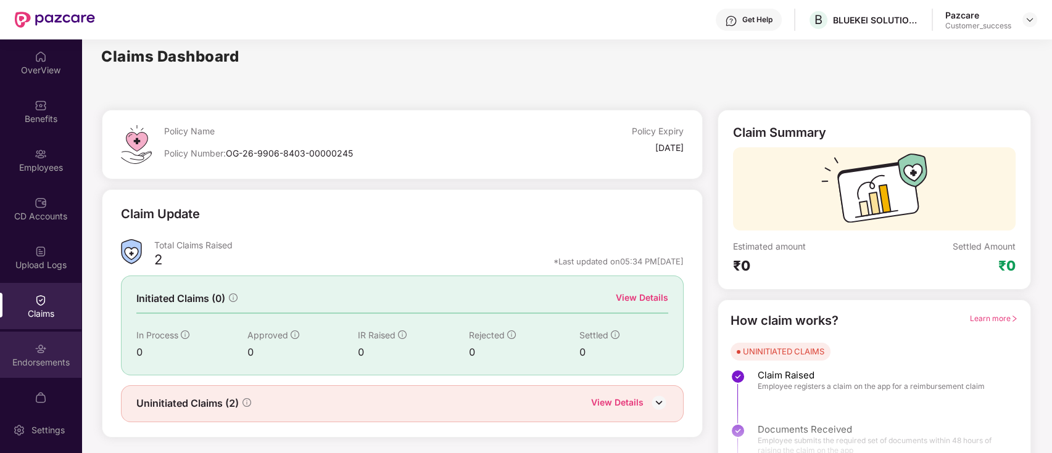
click at [28, 342] on div "Endorsements" at bounding box center [40, 355] width 81 height 46
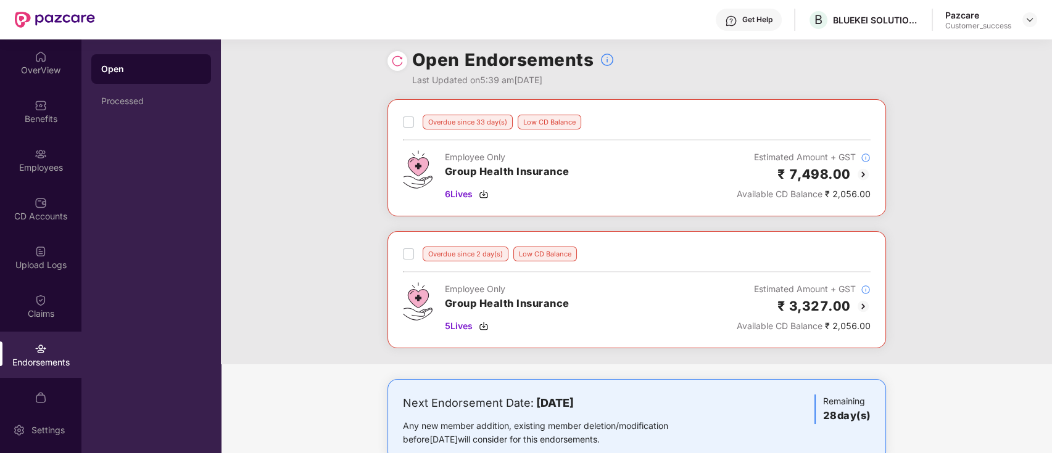
scroll to position [10, 0]
drag, startPoint x: 31, startPoint y: 120, endPoint x: 204, endPoint y: 176, distance: 182.3
click at [35, 116] on div "Benefits" at bounding box center [40, 119] width 81 height 12
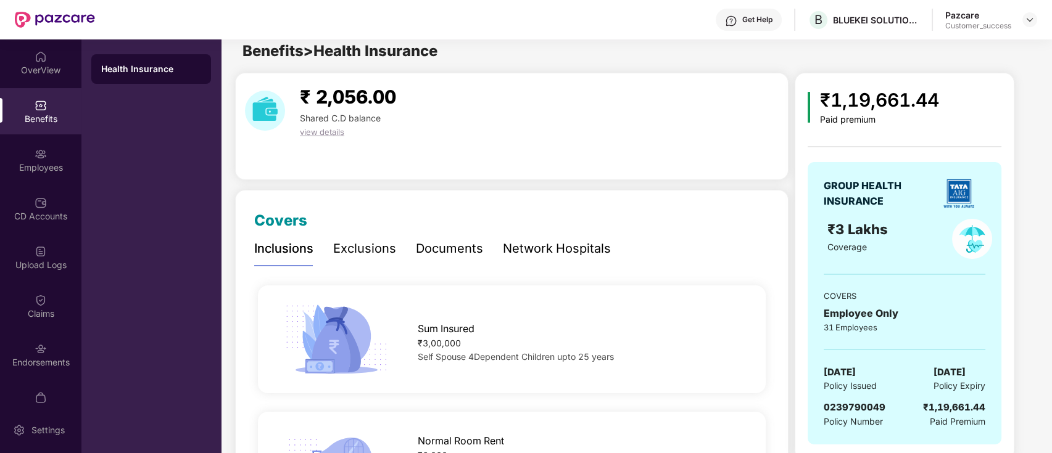
click at [839, 412] on span "0239790049" at bounding box center [854, 407] width 62 height 12
copy span "0239790049"
drag, startPoint x: 1031, startPoint y: 20, endPoint x: 998, endPoint y: 50, distance: 44.1
click at [1032, 20] on img at bounding box center [1029, 20] width 10 height 10
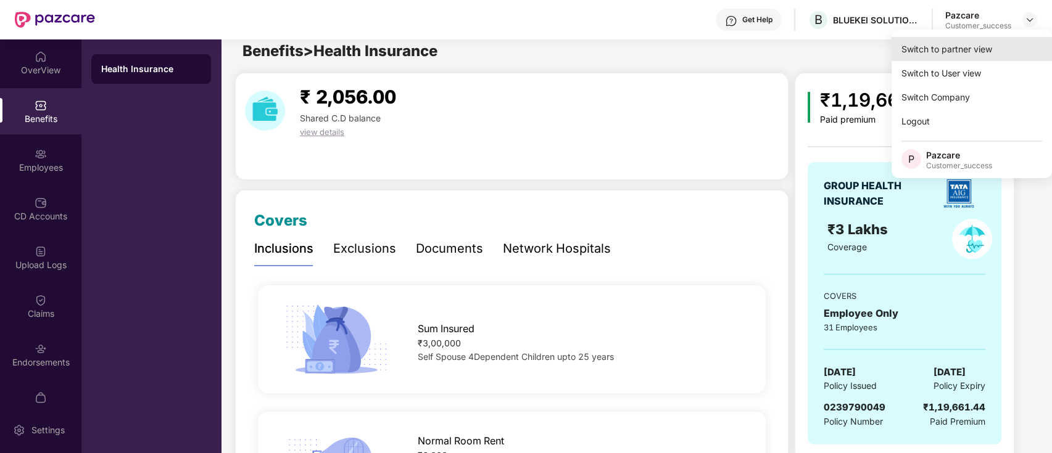
drag, startPoint x: 998, startPoint y: 50, endPoint x: 979, endPoint y: 56, distance: 20.7
click at [979, 56] on div "Switch to partner view" at bounding box center [971, 49] width 160 height 24
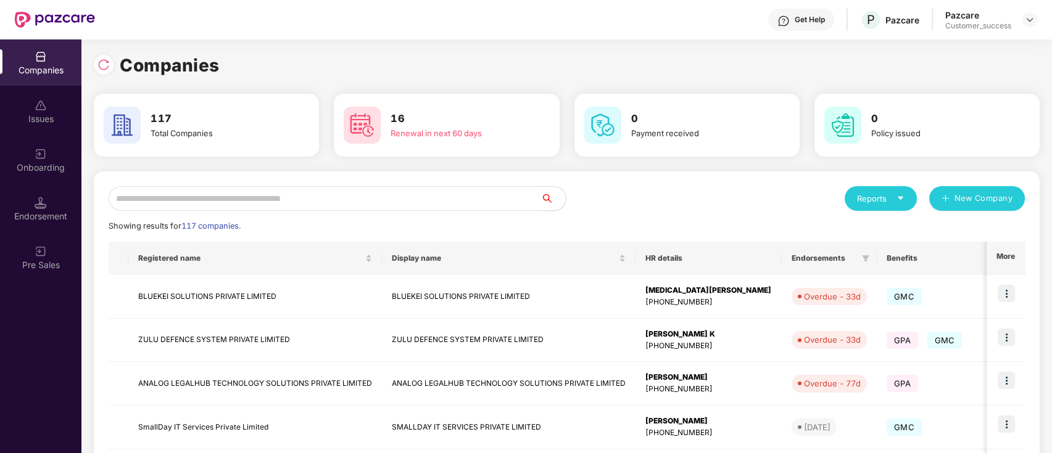
click at [151, 195] on input "text" at bounding box center [325, 198] width 432 height 25
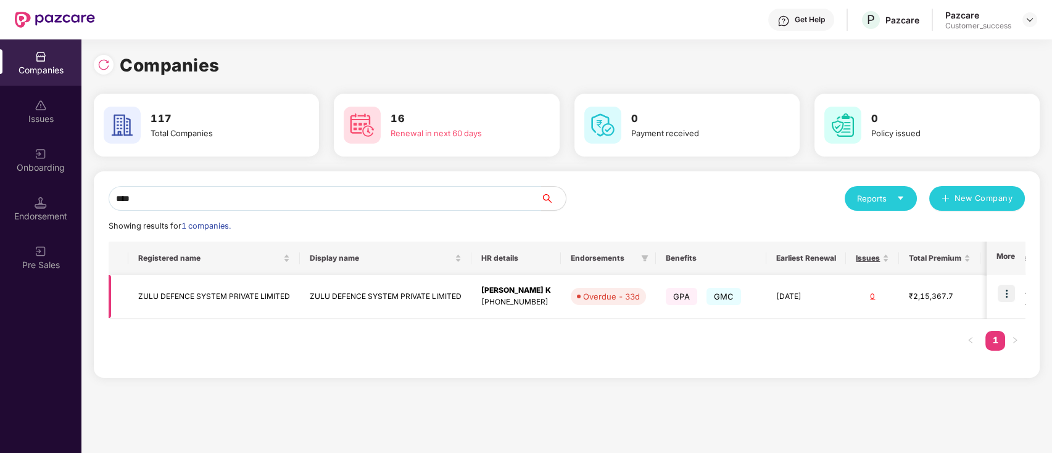
type input "****"
copy td "ZULU DEFENCE SYSTEM PRIVATE LIMITED"
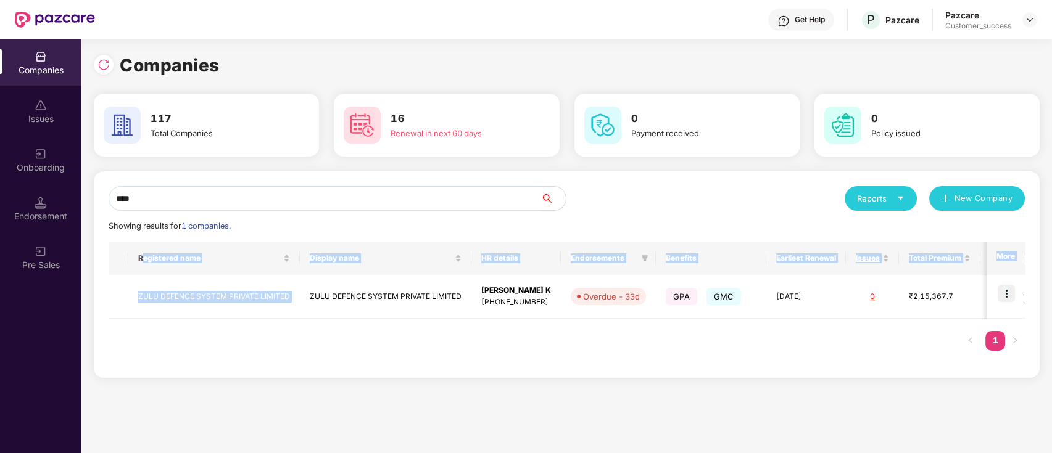
drag, startPoint x: 303, startPoint y: 298, endPoint x: 133, endPoint y: 9, distance: 335.8
click at [144, 158] on div "Companies 117 Total Companies 16 Renewal in next 60 days 0 Payment received 0 P…" at bounding box center [566, 220] width 945 height 336
click at [424, 207] on input "****" at bounding box center [325, 198] width 432 height 25
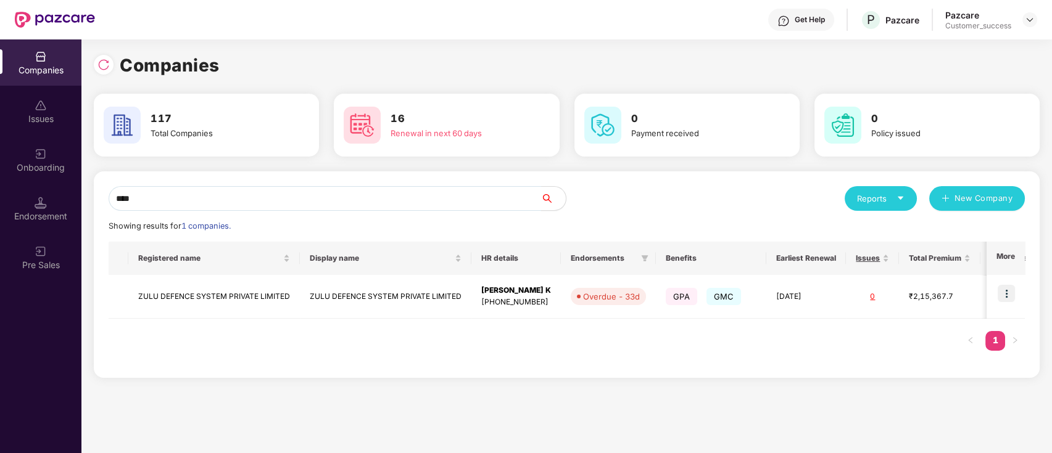
click at [424, 207] on input "****" at bounding box center [325, 198] width 432 height 25
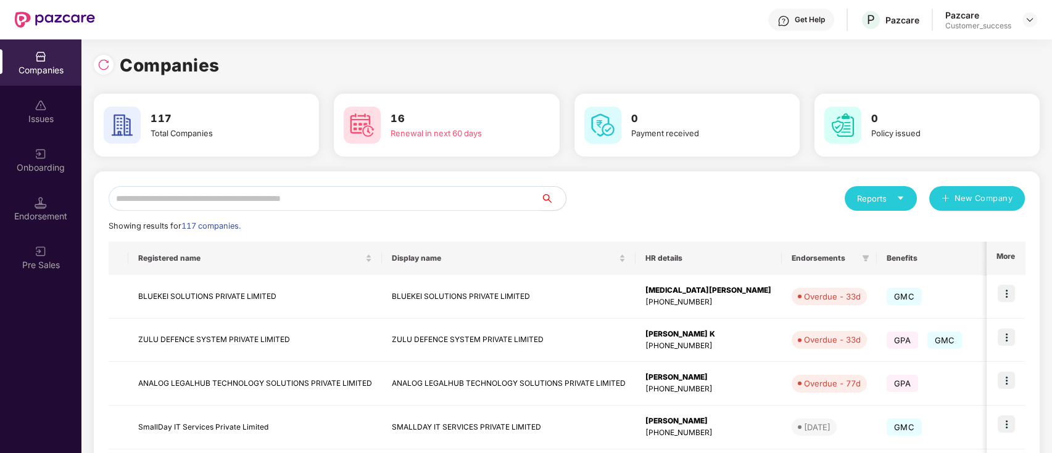
click at [538, 65] on div "Companies" at bounding box center [566, 65] width 945 height 27
